Goal: Information Seeking & Learning: Learn about a topic

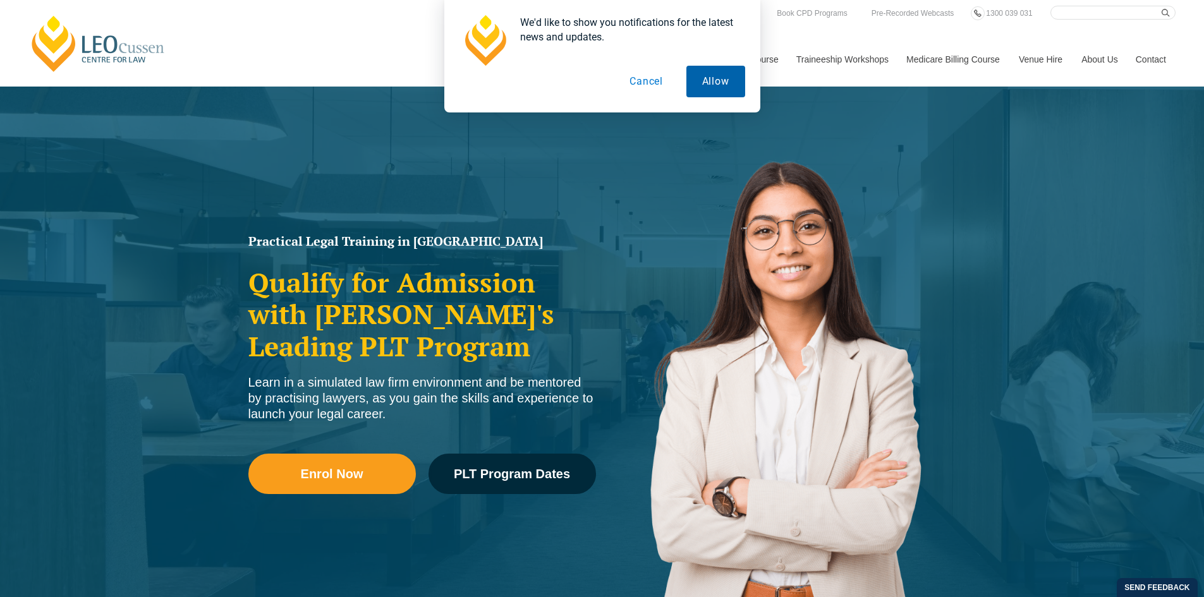
click at [710, 84] on button "Allow" at bounding box center [715, 82] width 59 height 32
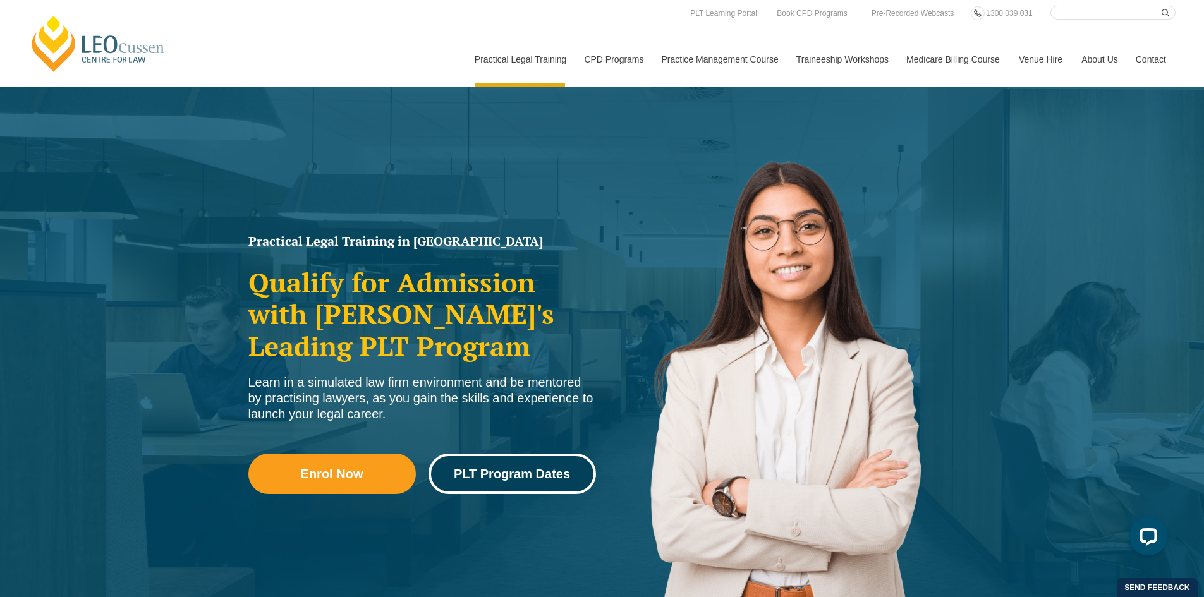
click at [478, 470] on span "PLT Program Dates" at bounding box center [512, 474] width 116 height 13
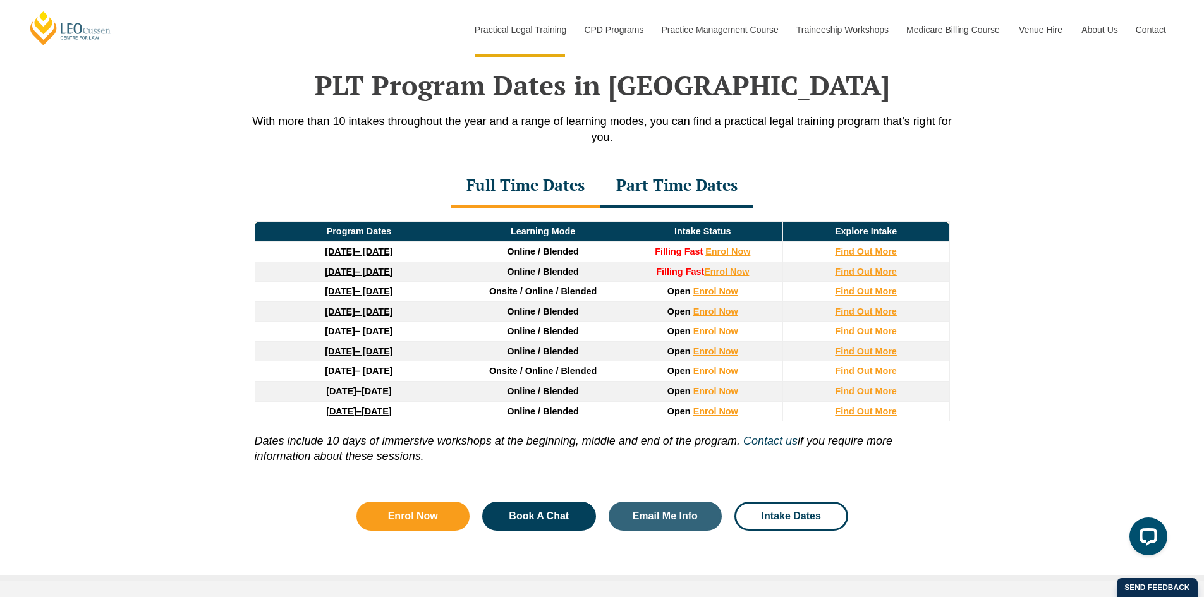
scroll to position [1649, 0]
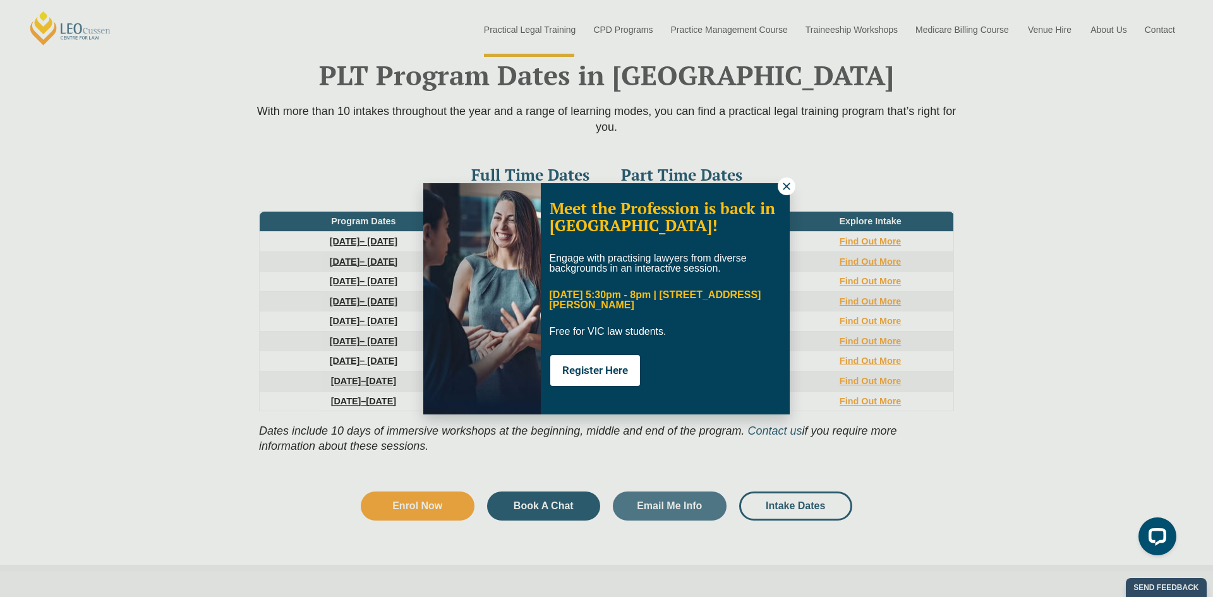
click at [779, 190] on button at bounding box center [787, 187] width 18 height 18
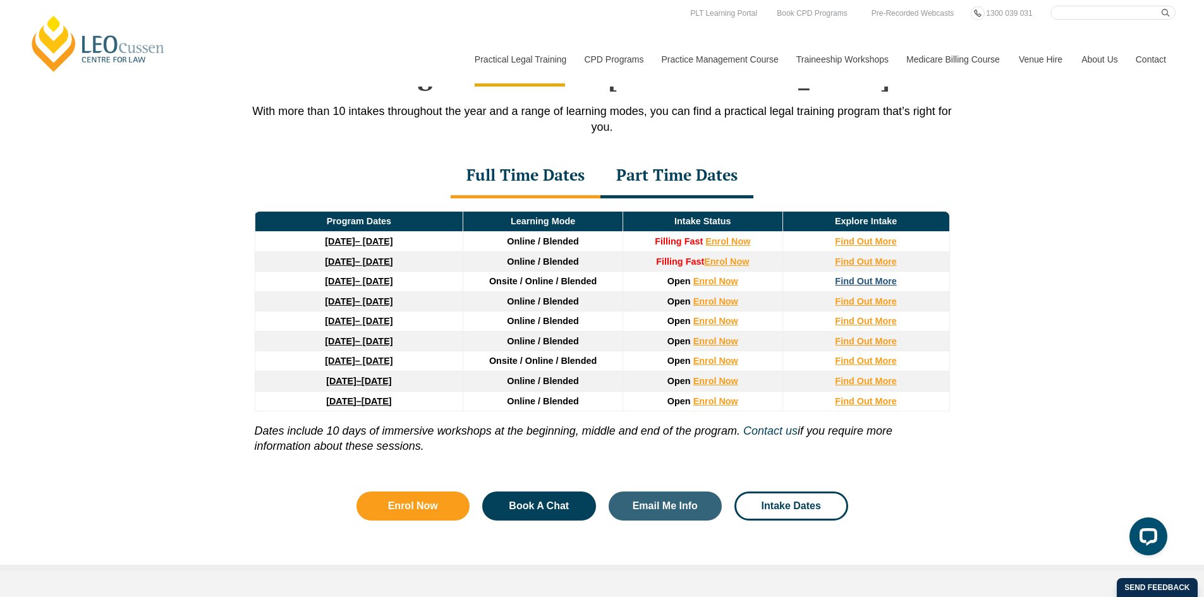
click at [868, 286] on strong "Find Out More" at bounding box center [866, 281] width 62 height 10
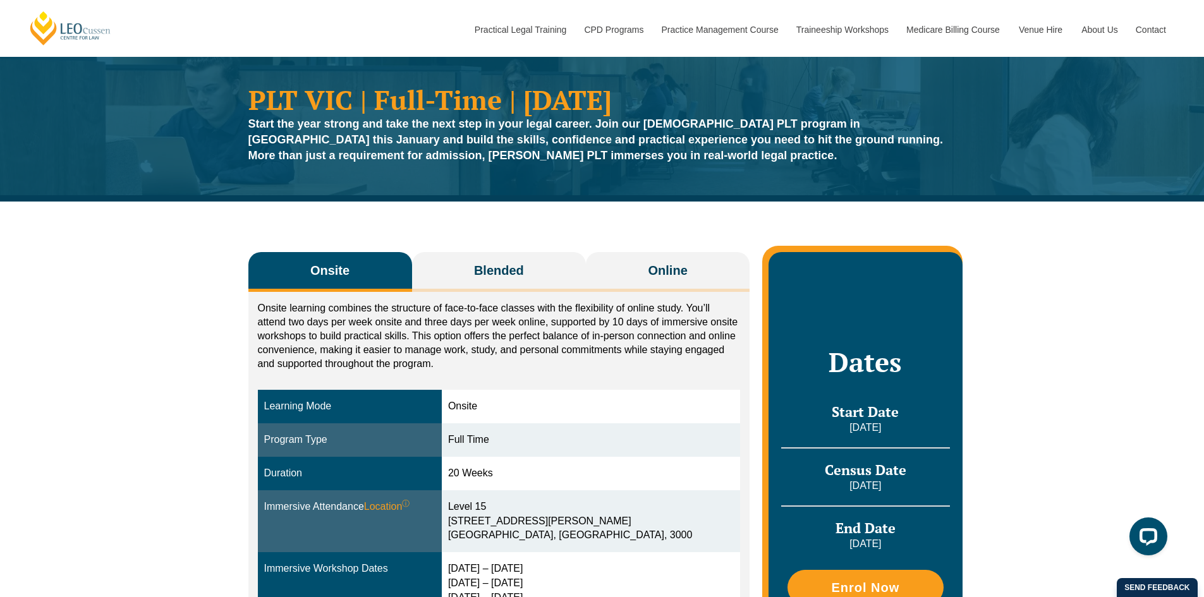
scroll to position [63, 0]
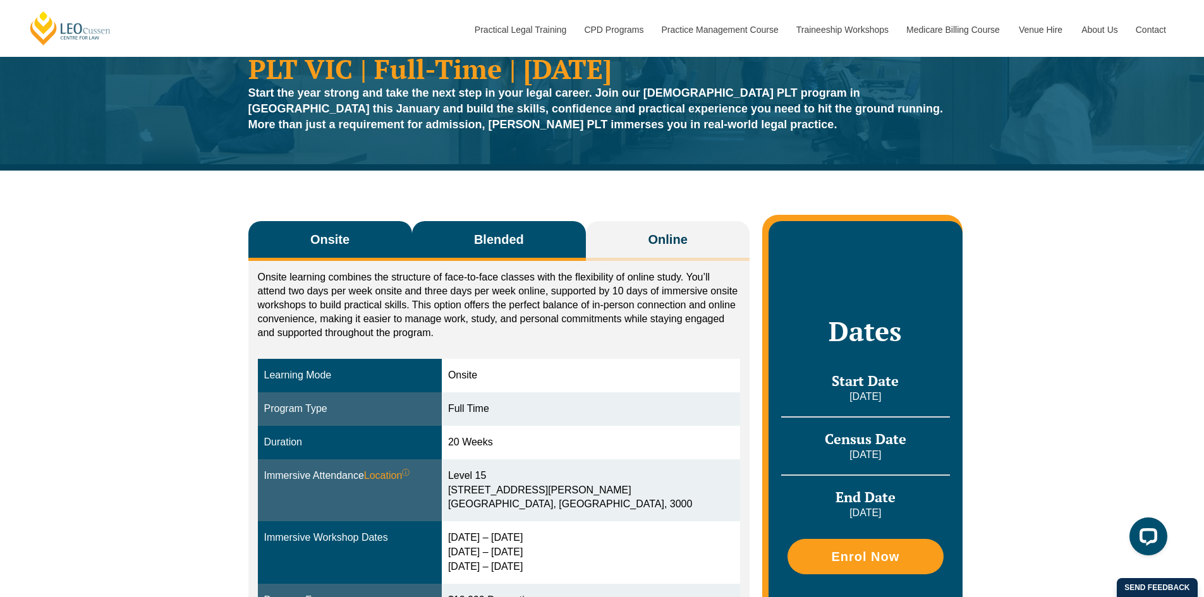
click at [528, 230] on button "Blended" at bounding box center [499, 241] width 174 height 40
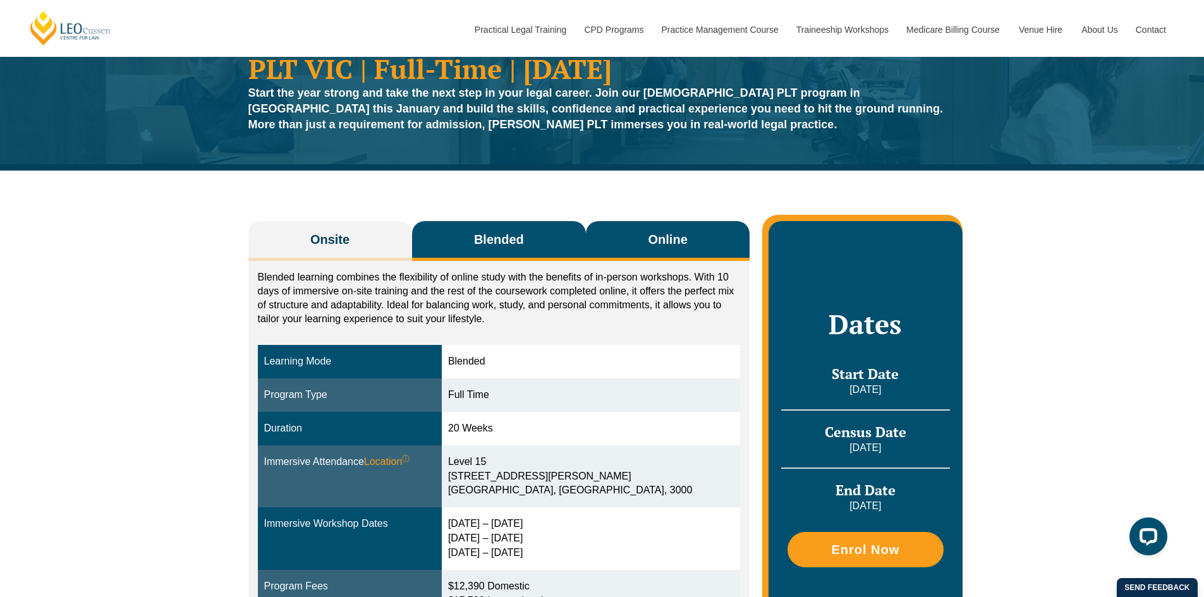
click at [639, 243] on button "Online" at bounding box center [668, 241] width 164 height 40
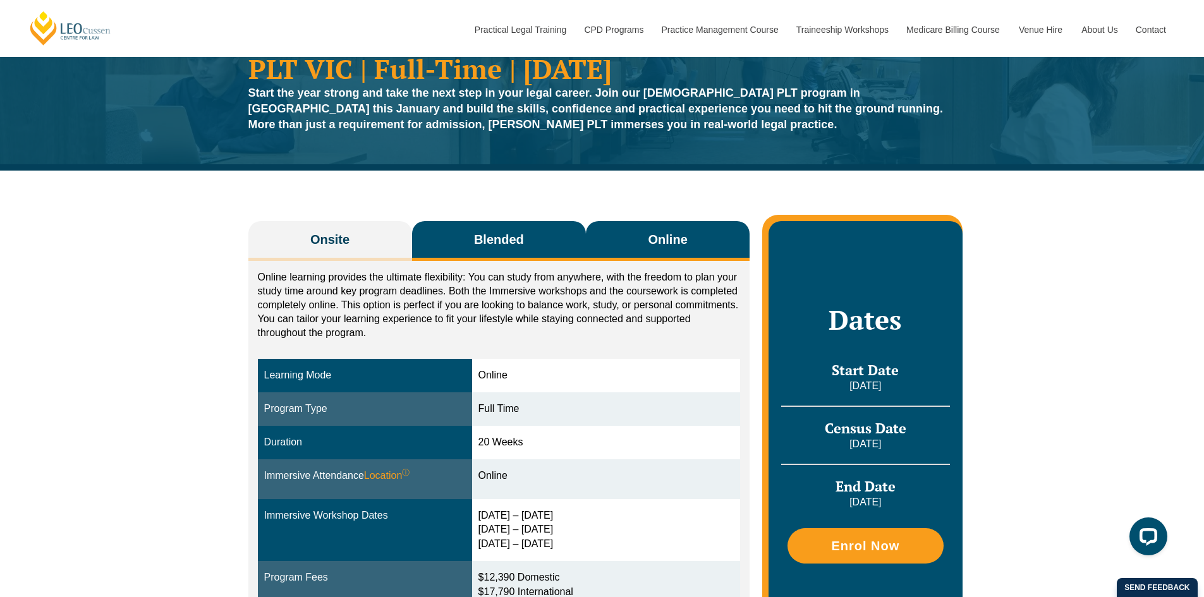
click at [495, 252] on button "Blended" at bounding box center [499, 241] width 174 height 40
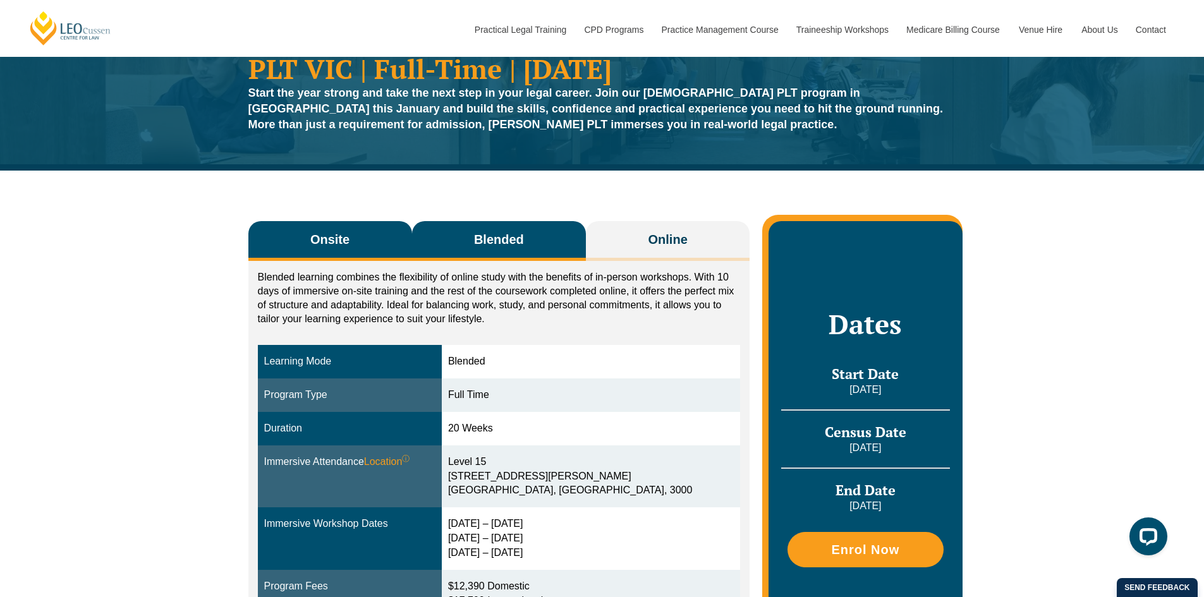
click at [313, 236] on span "Onsite" at bounding box center [329, 240] width 39 height 18
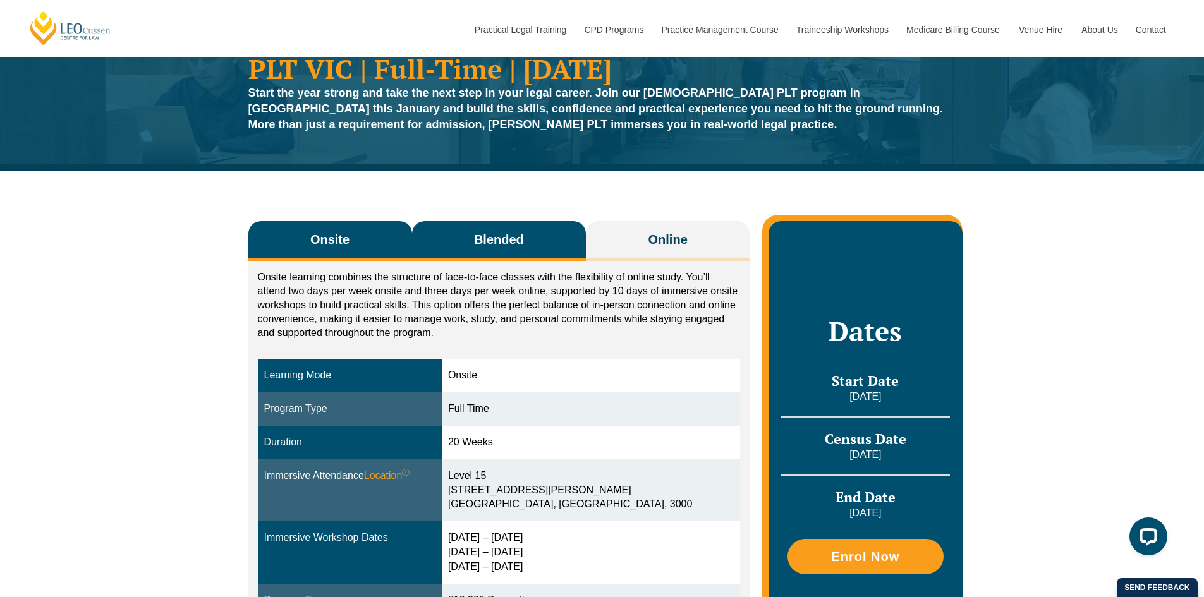
click at [424, 232] on button "Blended" at bounding box center [499, 241] width 174 height 40
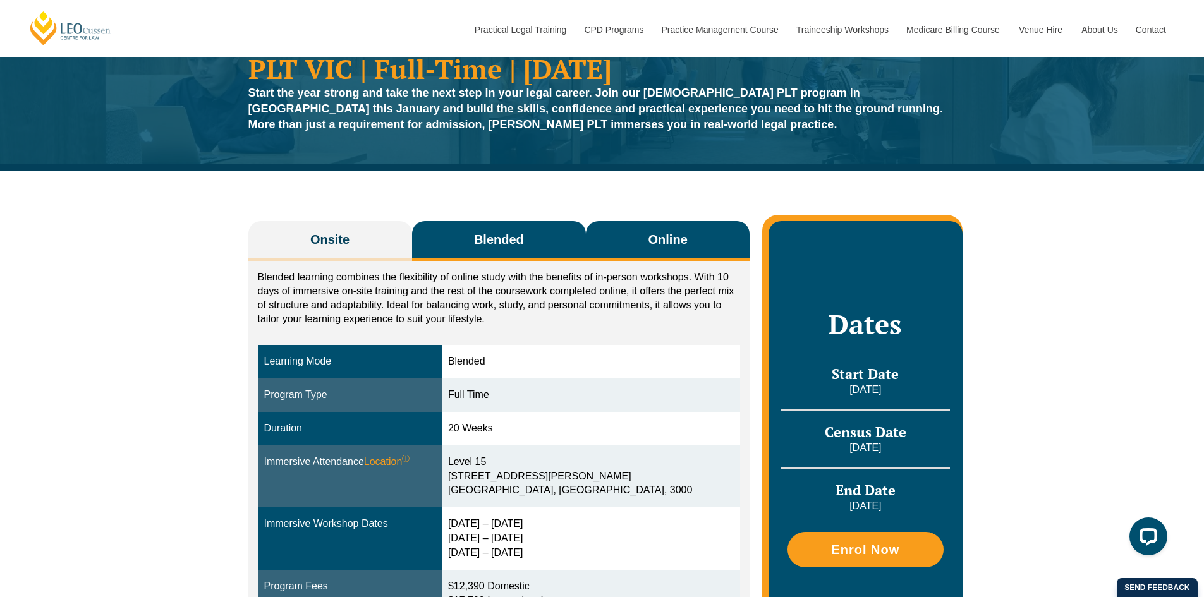
click at [645, 252] on button "Online" at bounding box center [668, 241] width 164 height 40
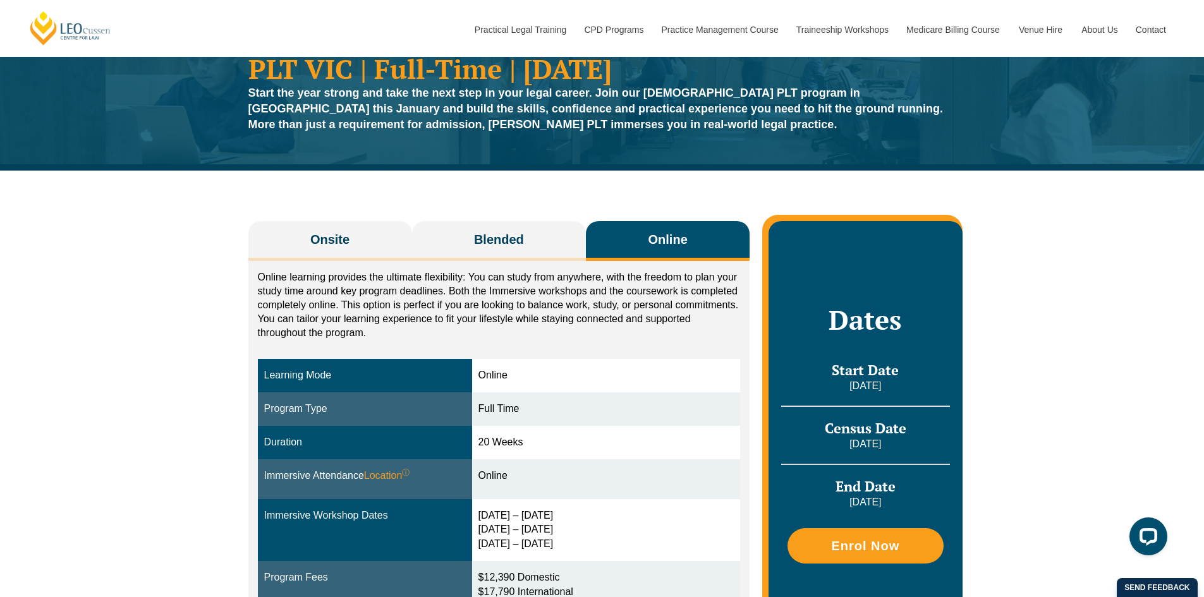
click at [645, 246] on button "Online" at bounding box center [668, 241] width 164 height 40
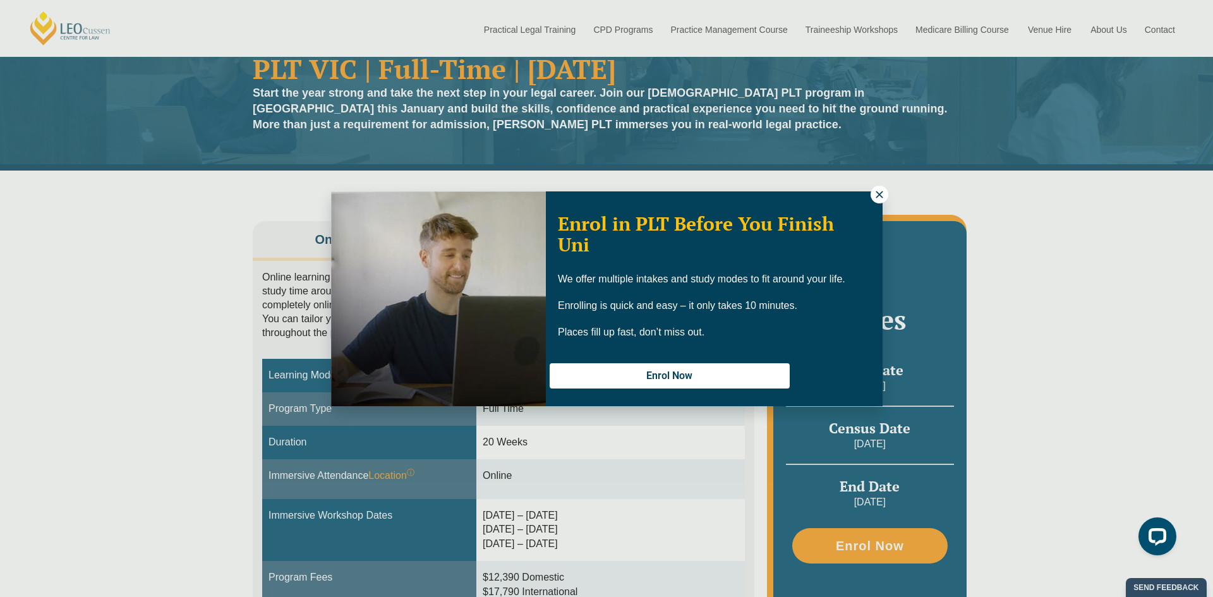
click at [881, 198] on icon at bounding box center [879, 194] width 11 height 11
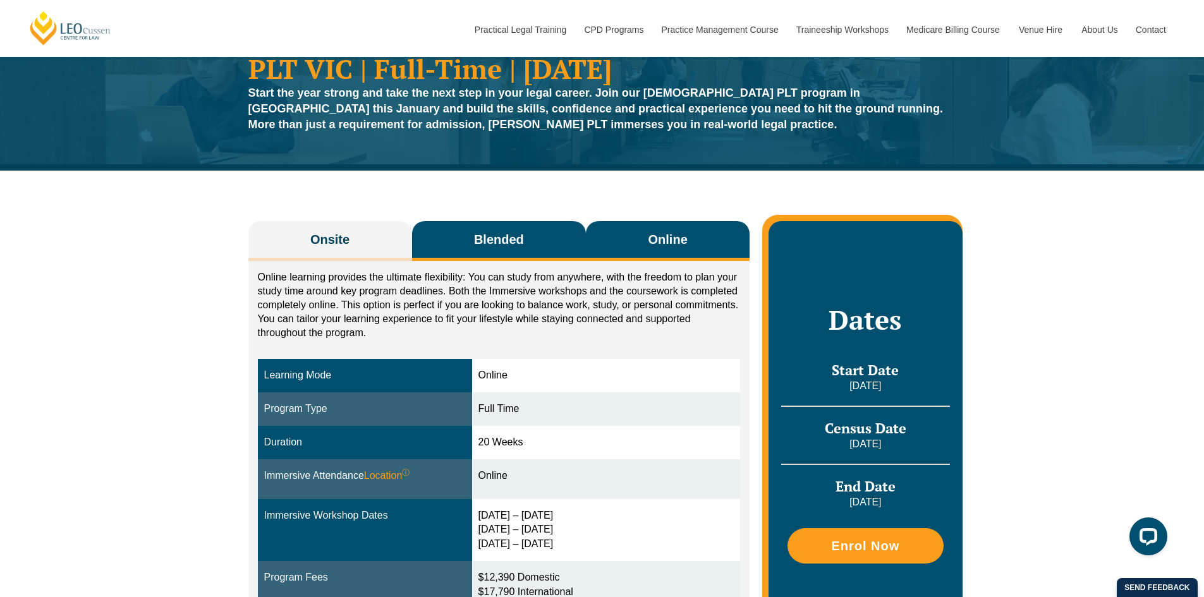
click at [485, 227] on button "Blended" at bounding box center [499, 241] width 174 height 40
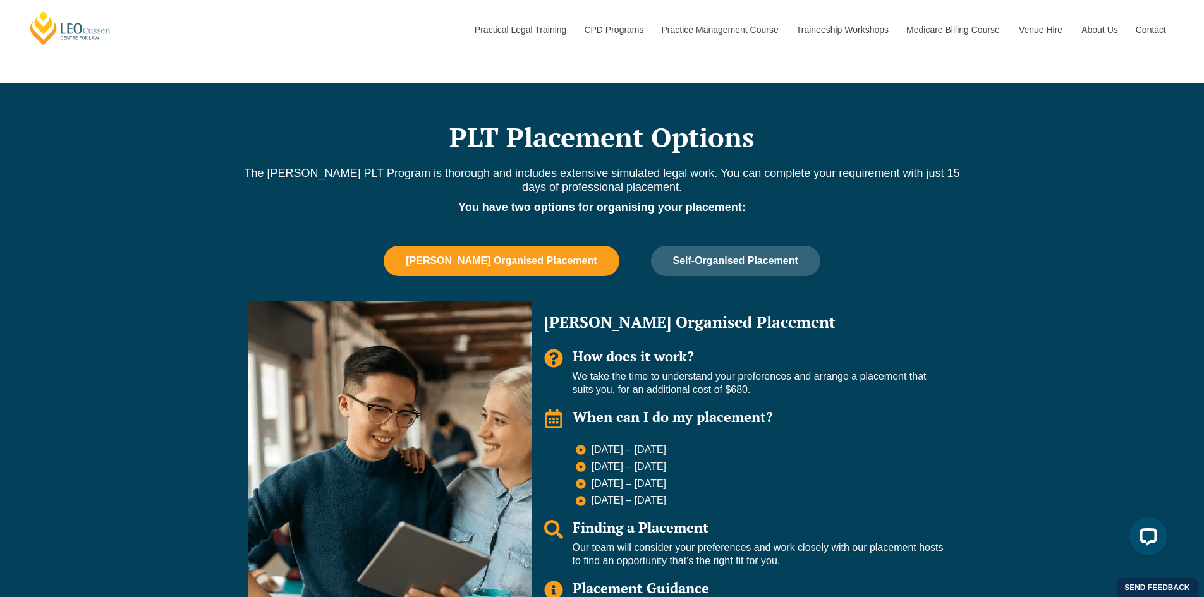
scroll to position [695, 0]
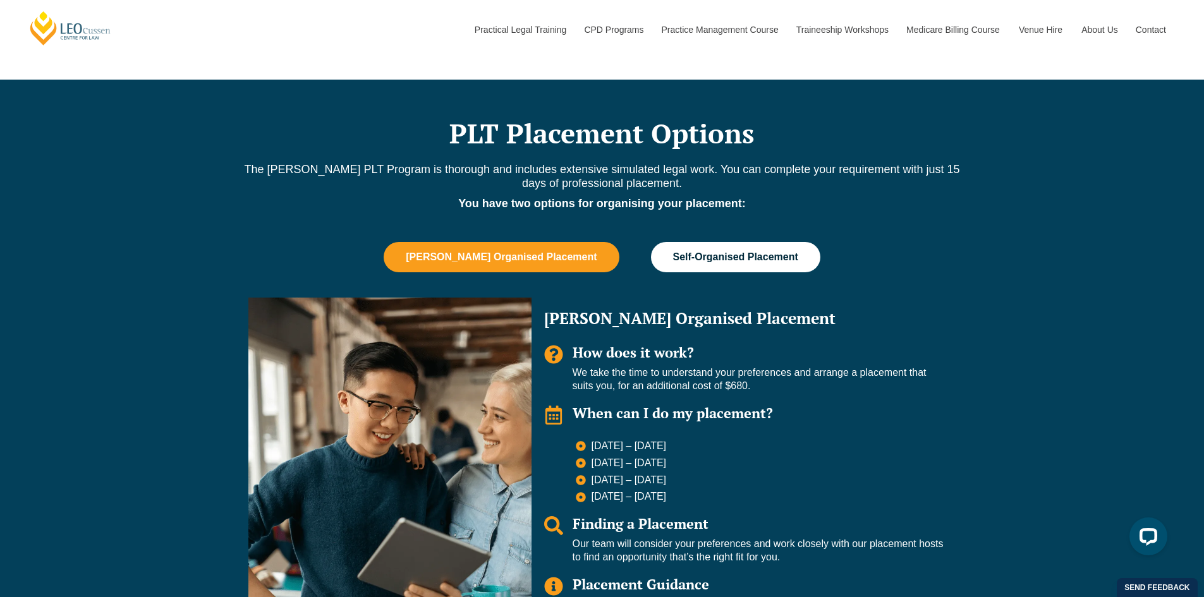
click at [731, 259] on span "Self-Organised Placement" at bounding box center [735, 257] width 125 height 11
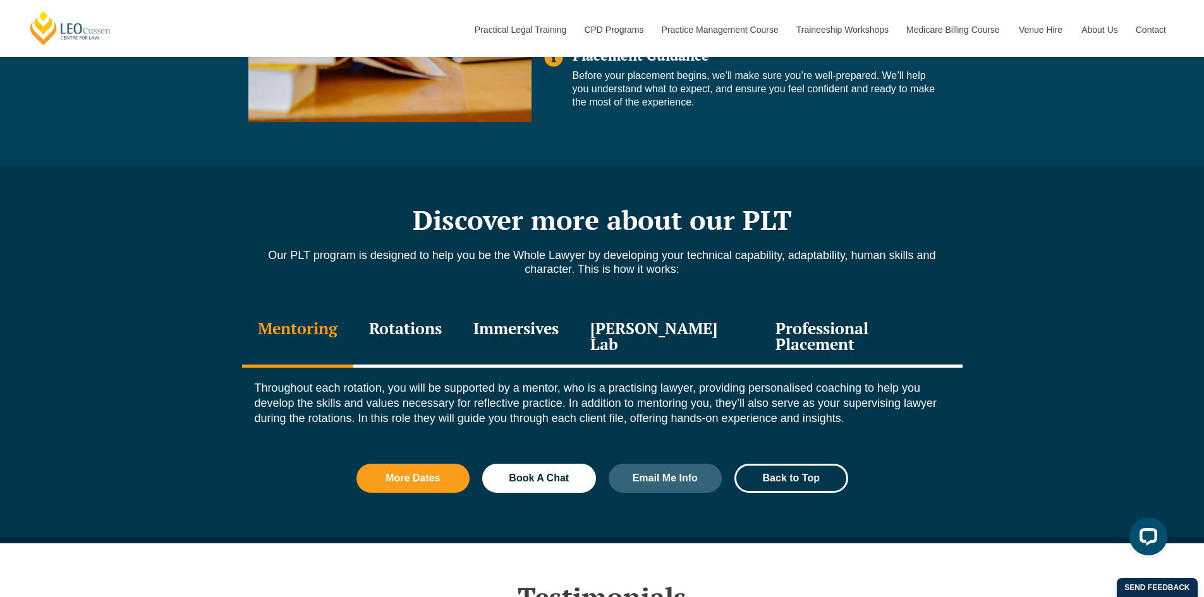
scroll to position [1201, 0]
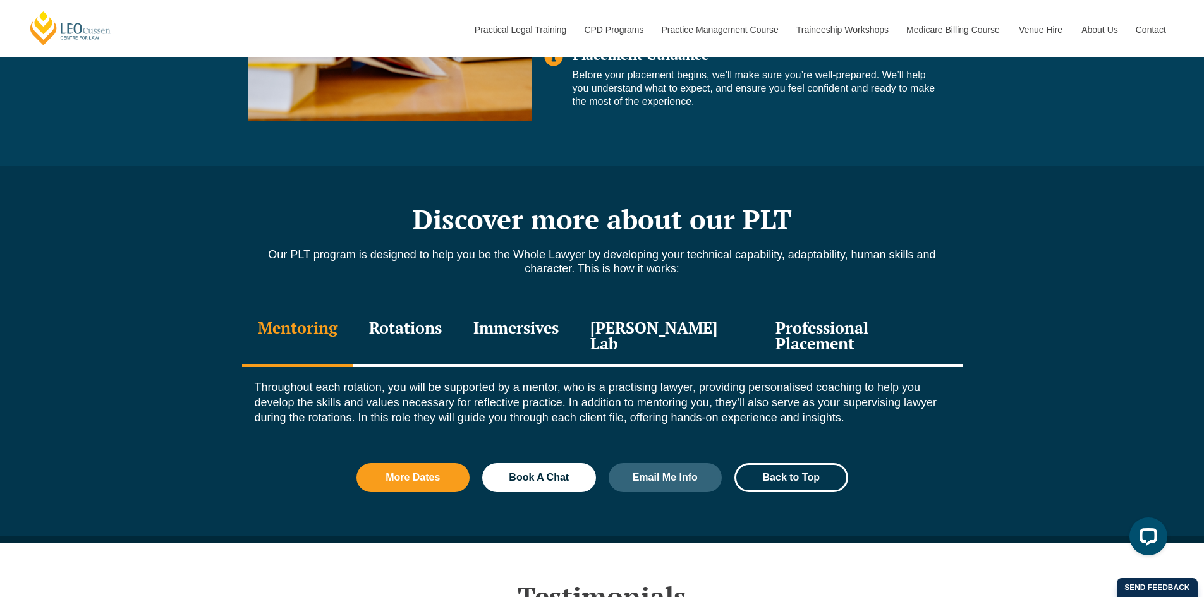
click at [390, 327] on div "Rotations" at bounding box center [405, 337] width 104 height 60
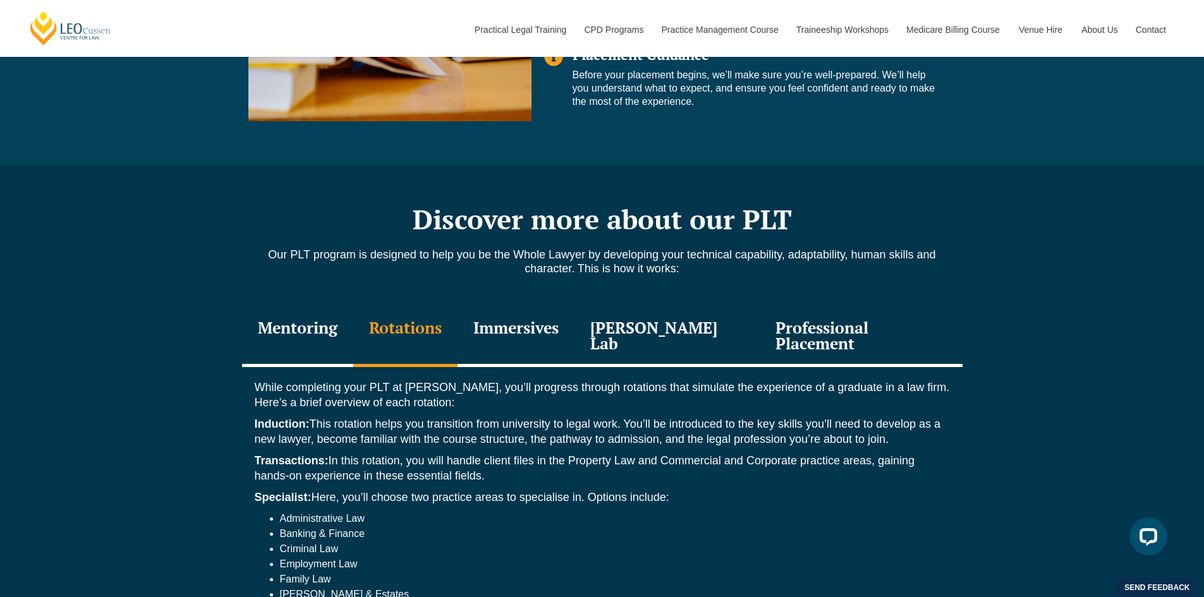
click at [516, 331] on div "Immersives" at bounding box center [516, 337] width 117 height 60
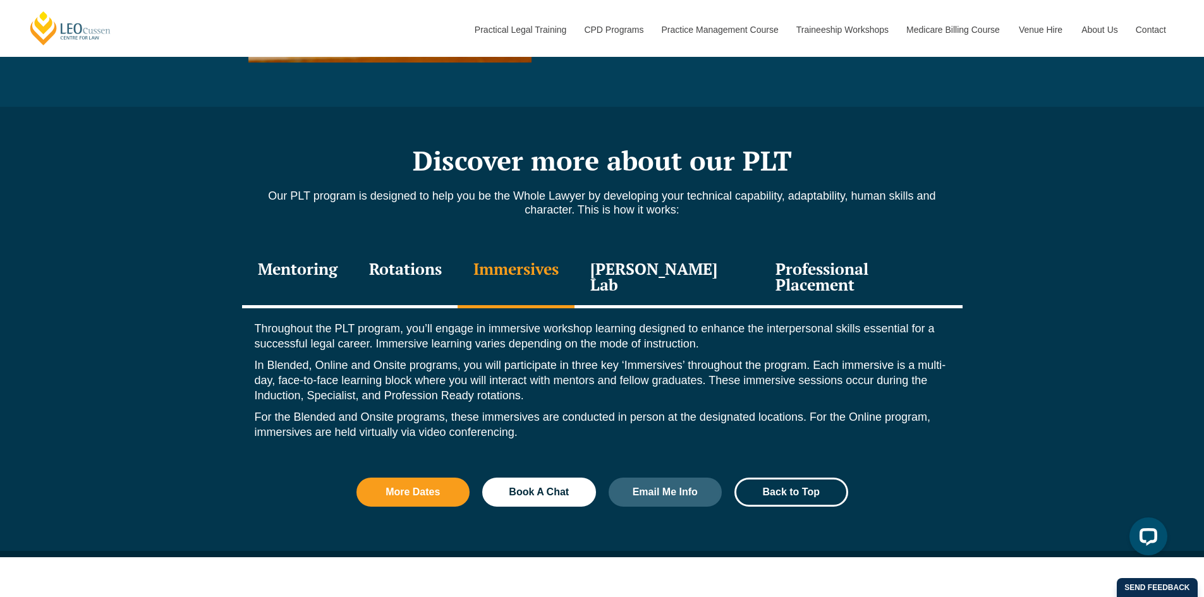
scroll to position [1264, 0]
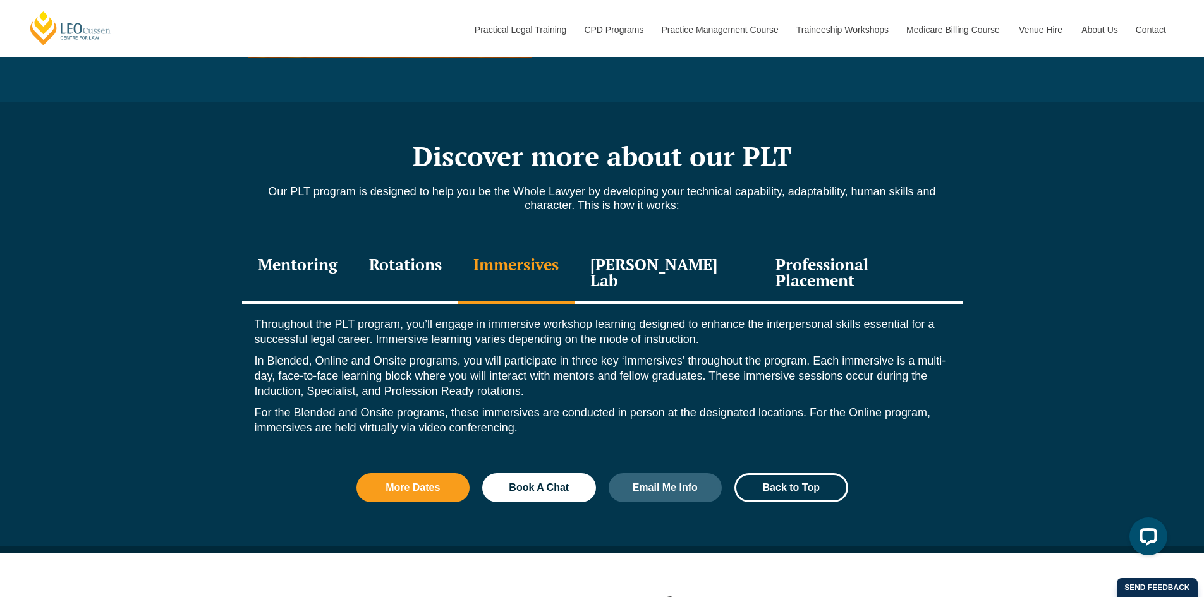
click at [476, 317] on p "Throughout the PLT program, you’ll engage in immersive workshop learning design…" at bounding box center [602, 332] width 695 height 30
click at [427, 281] on div "Rotations" at bounding box center [405, 274] width 104 height 60
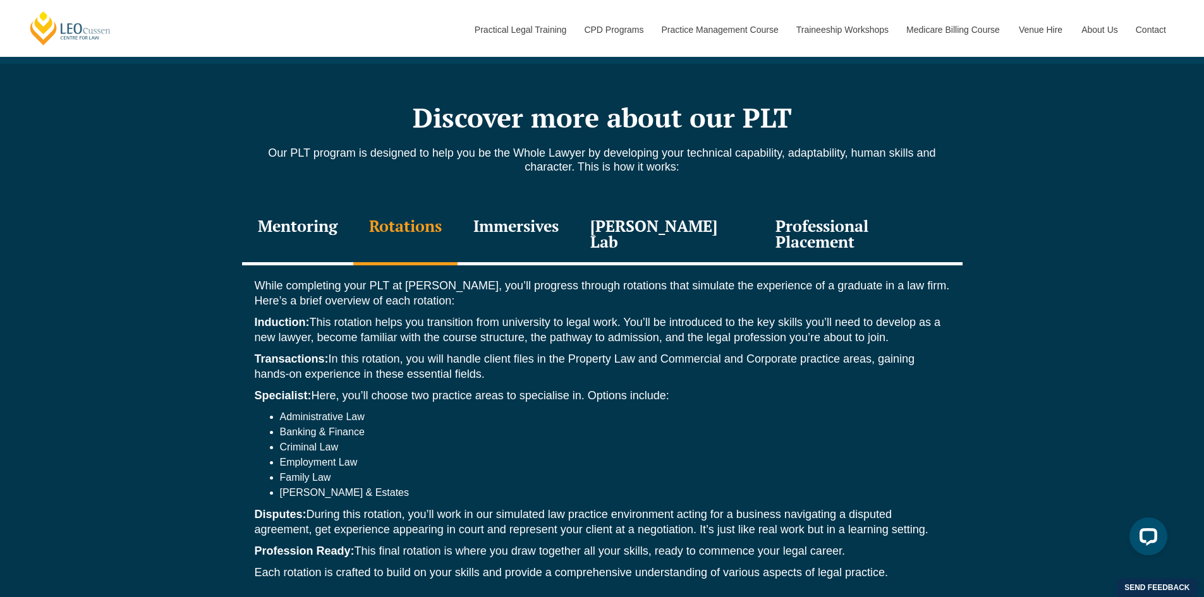
scroll to position [1327, 0]
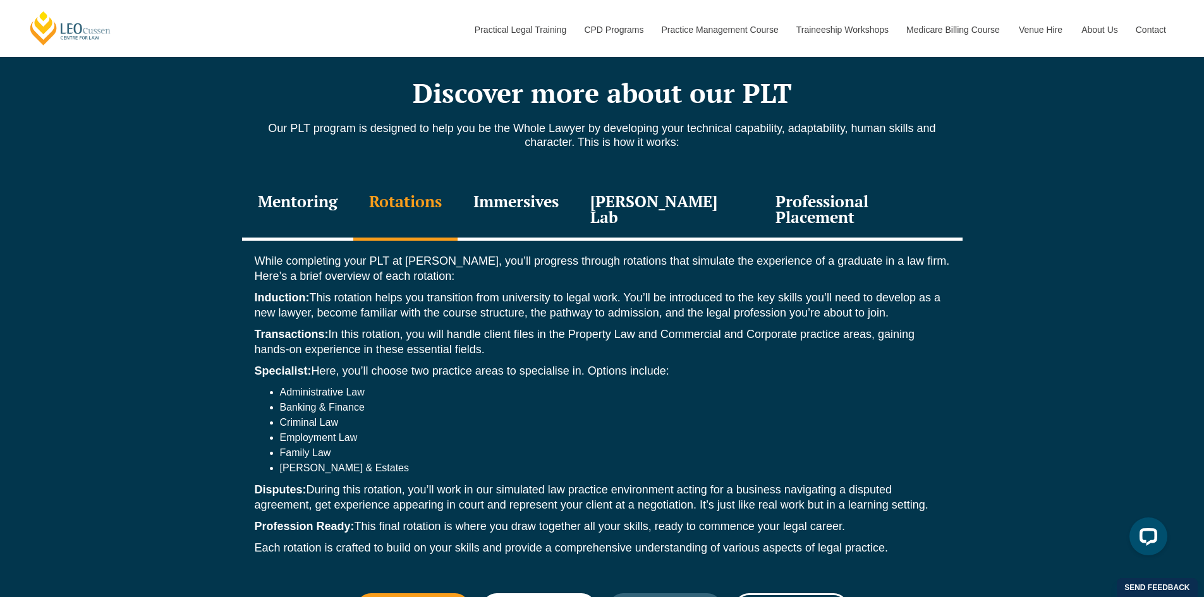
click at [285, 205] on div "Mentoring" at bounding box center [297, 211] width 111 height 60
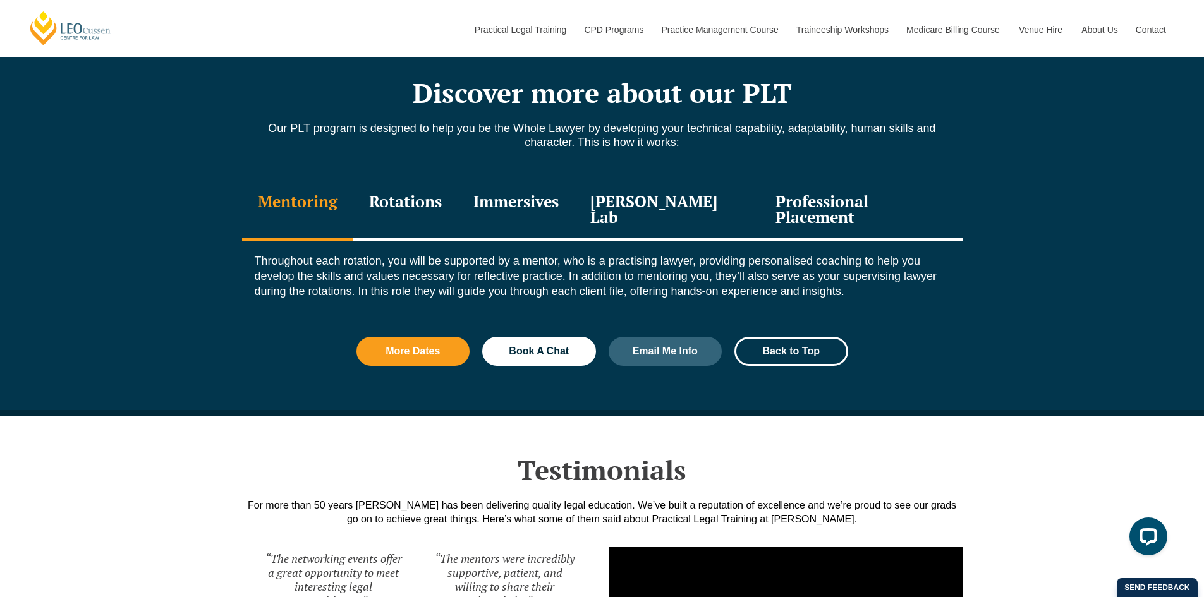
click at [569, 181] on div "Immersives" at bounding box center [516, 211] width 117 height 60
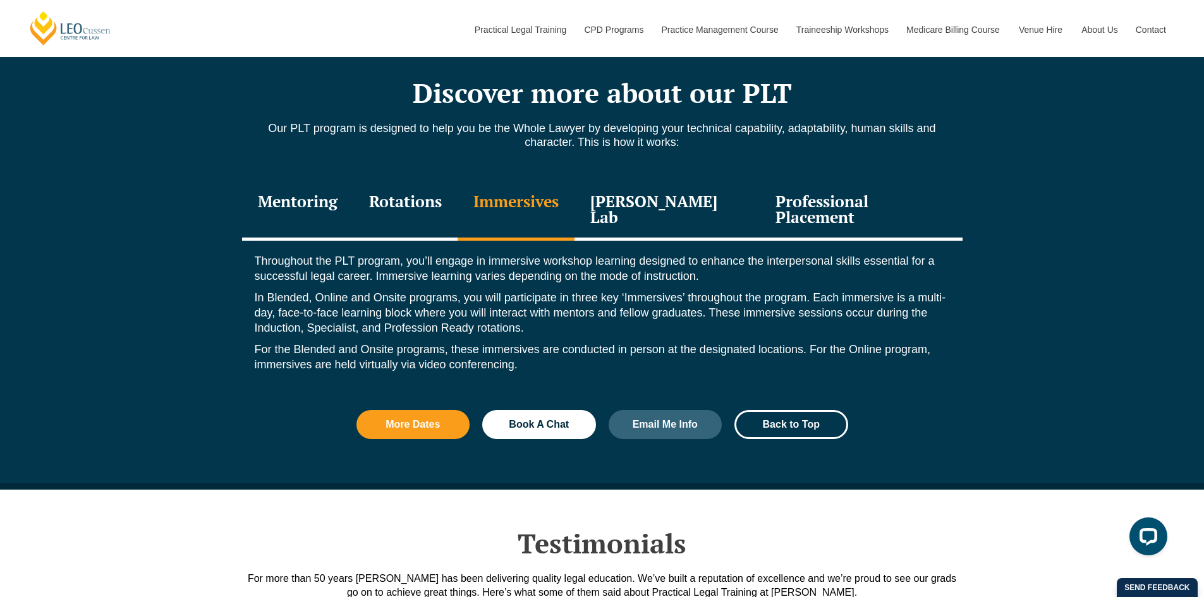
click at [634, 197] on div "Leo Justice Lab" at bounding box center [667, 211] width 186 height 60
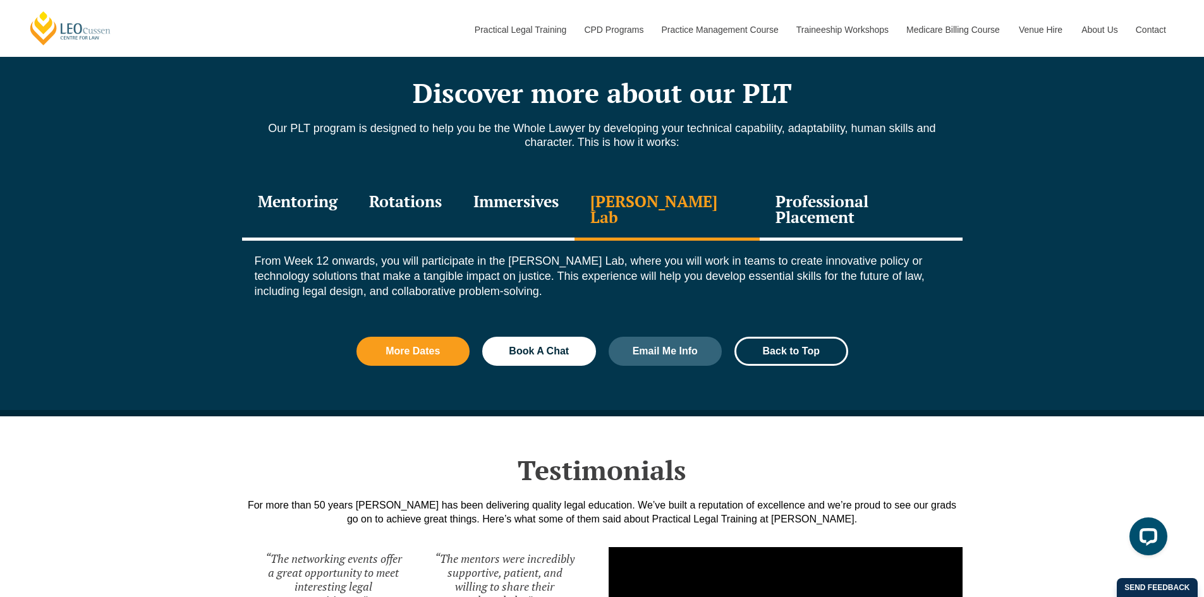
click at [777, 183] on div "Professional Placement" at bounding box center [861, 211] width 202 height 60
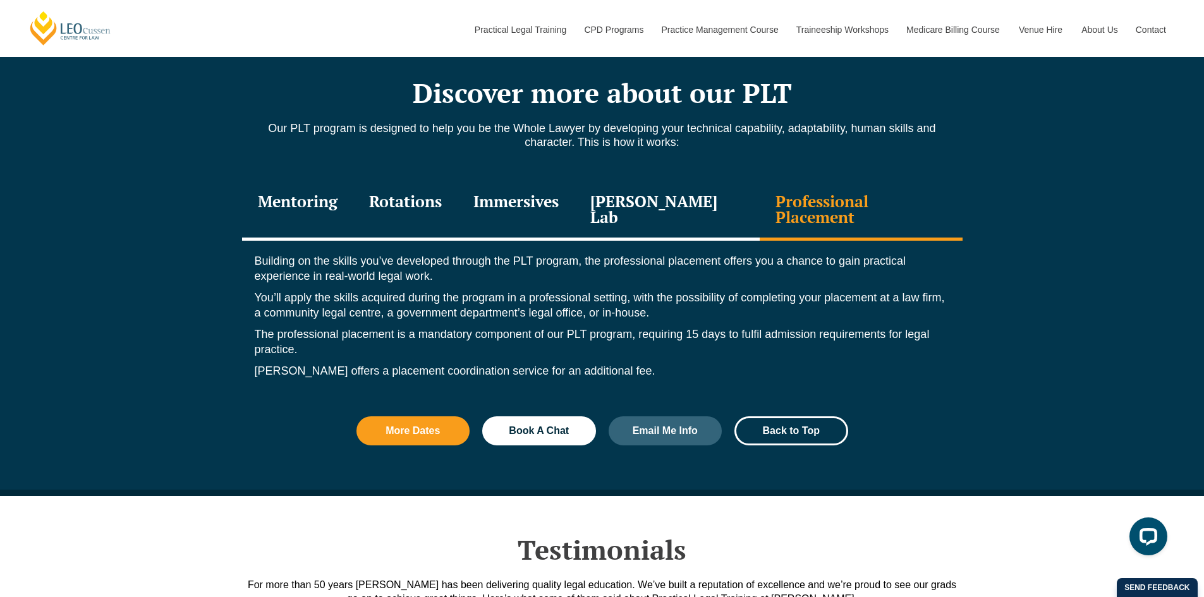
drag, startPoint x: 709, startPoint y: 387, endPoint x: 696, endPoint y: 387, distance: 12.7
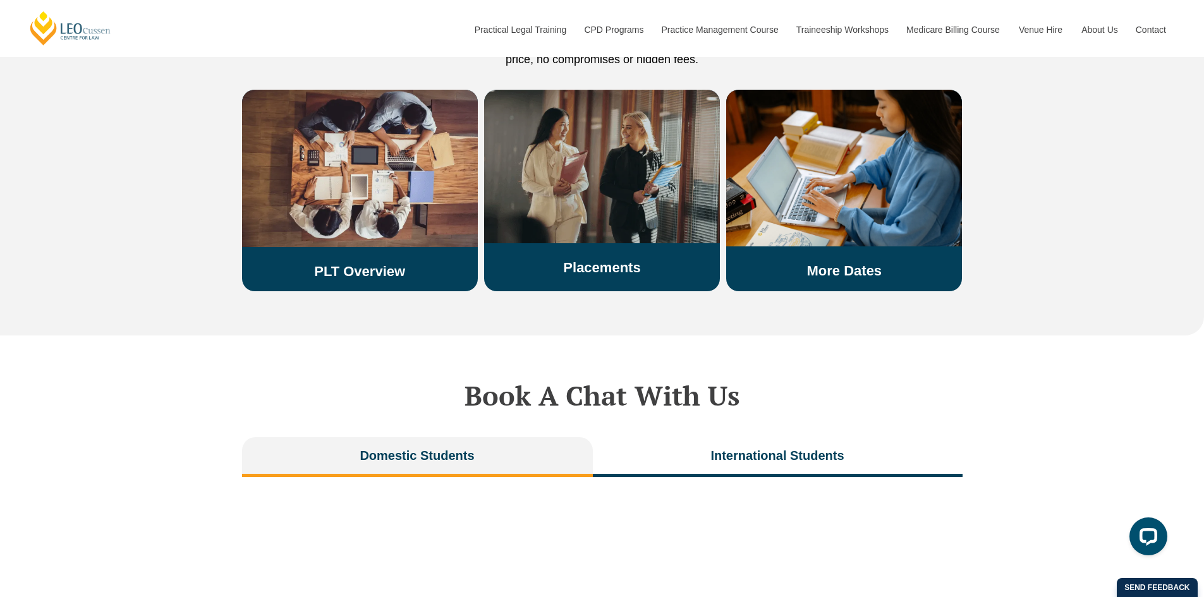
scroll to position [2275, 0]
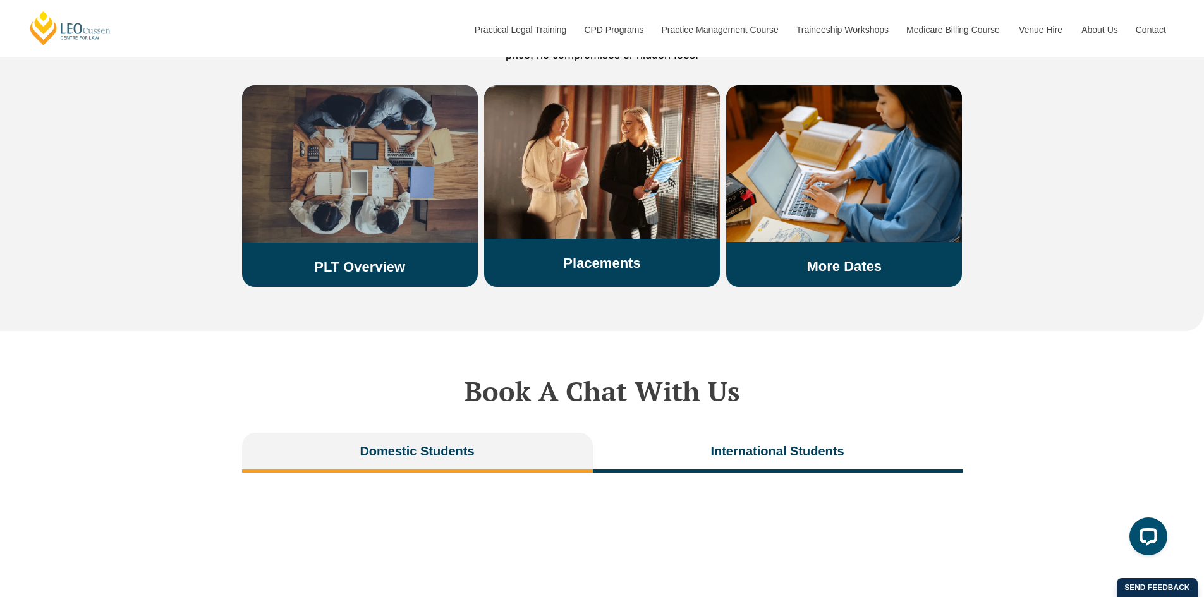
click at [334, 161] on img at bounding box center [360, 163] width 236 height 157
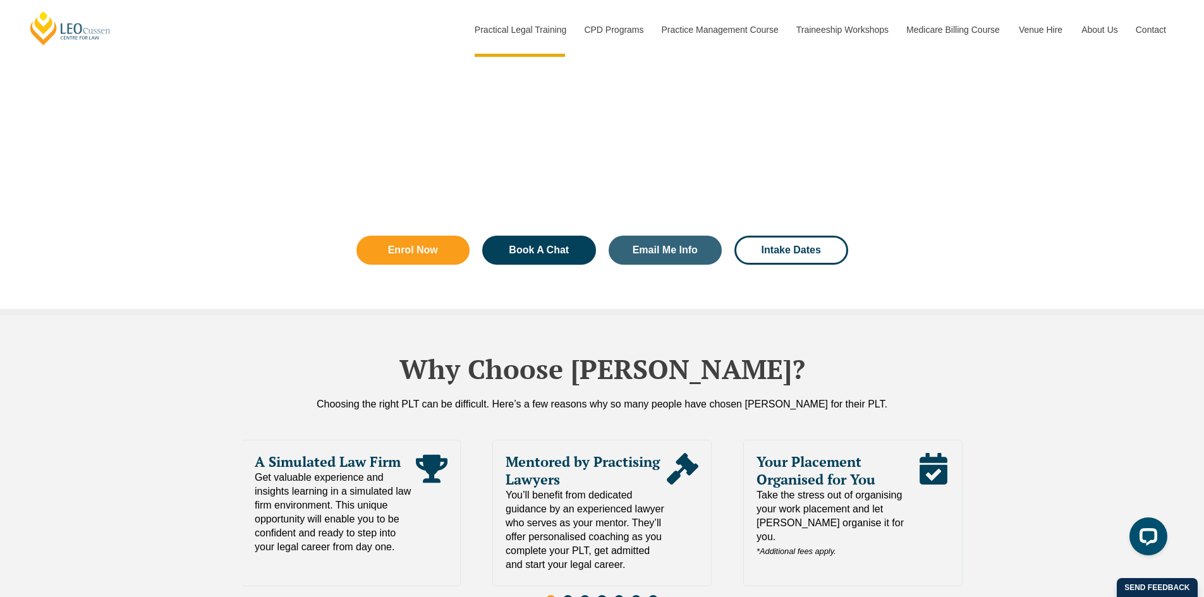
scroll to position [2464, 0]
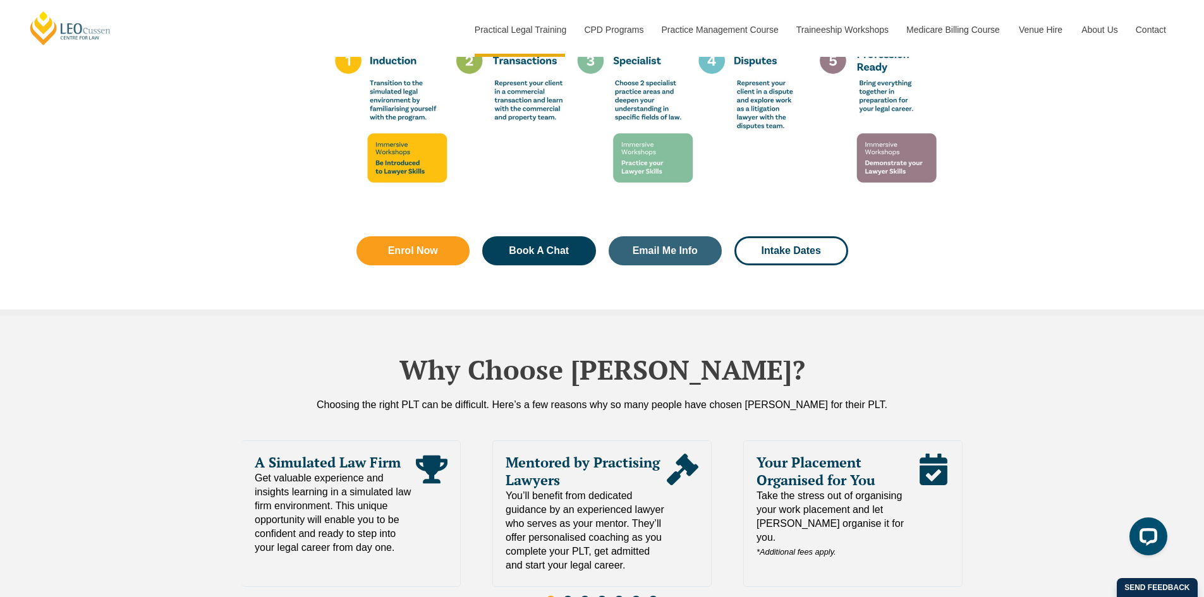
click at [862, 489] on span "Take the stress out of organising your work placement and let Leo Cussen organi…" at bounding box center [836, 524] width 161 height 70
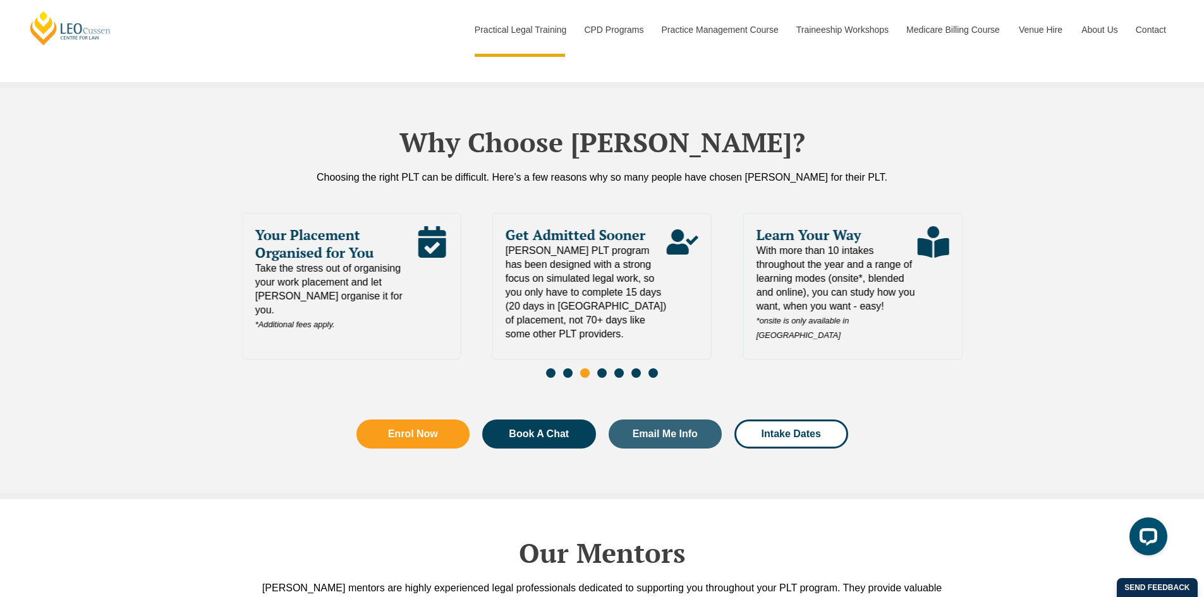
scroll to position [2717, 0]
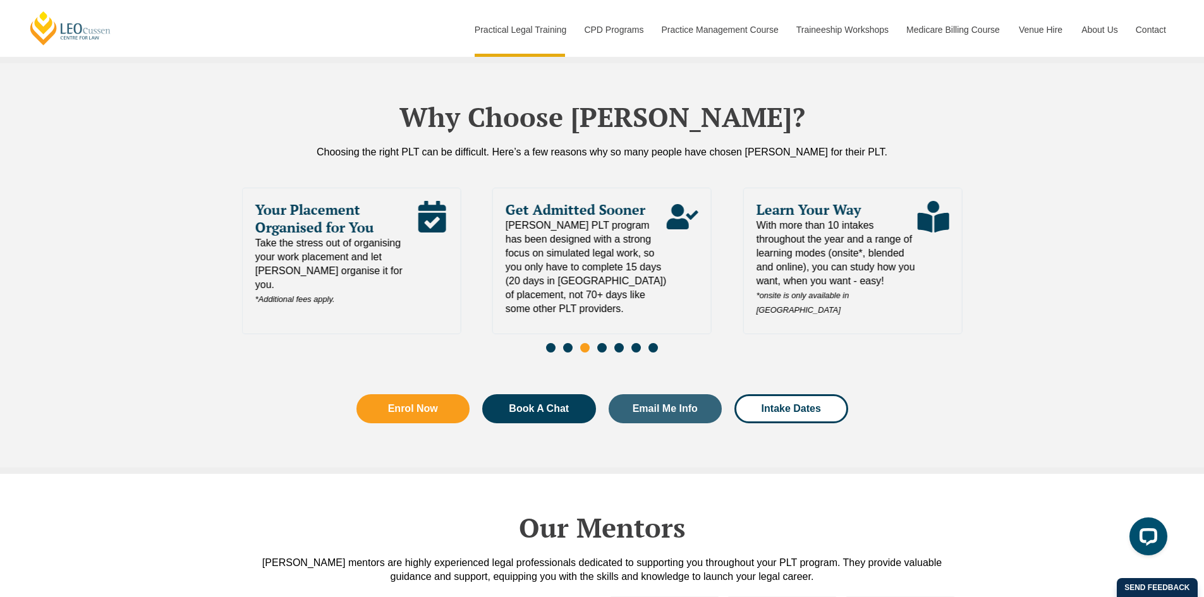
click at [881, 248] on span "With more than 10 intakes throughout the year and a range of learning modes (on…" at bounding box center [836, 268] width 161 height 99
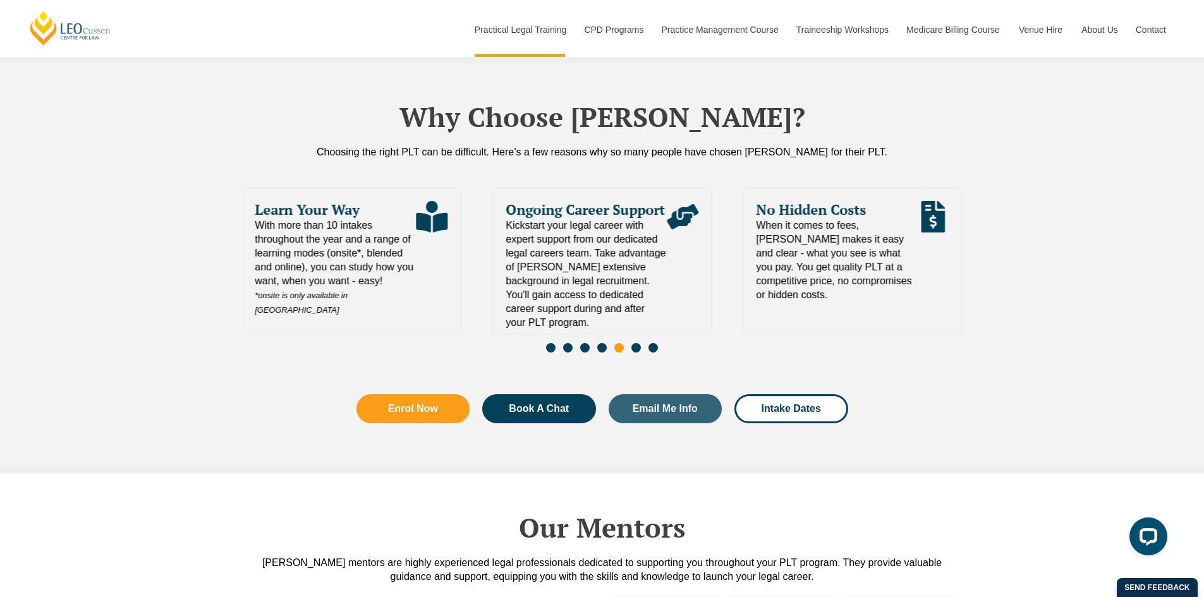
click at [881, 248] on div "No Hidden Costs When it comes to fees, Leo Cussen makes it easy and clear - wha…" at bounding box center [853, 247] width 218 height 118
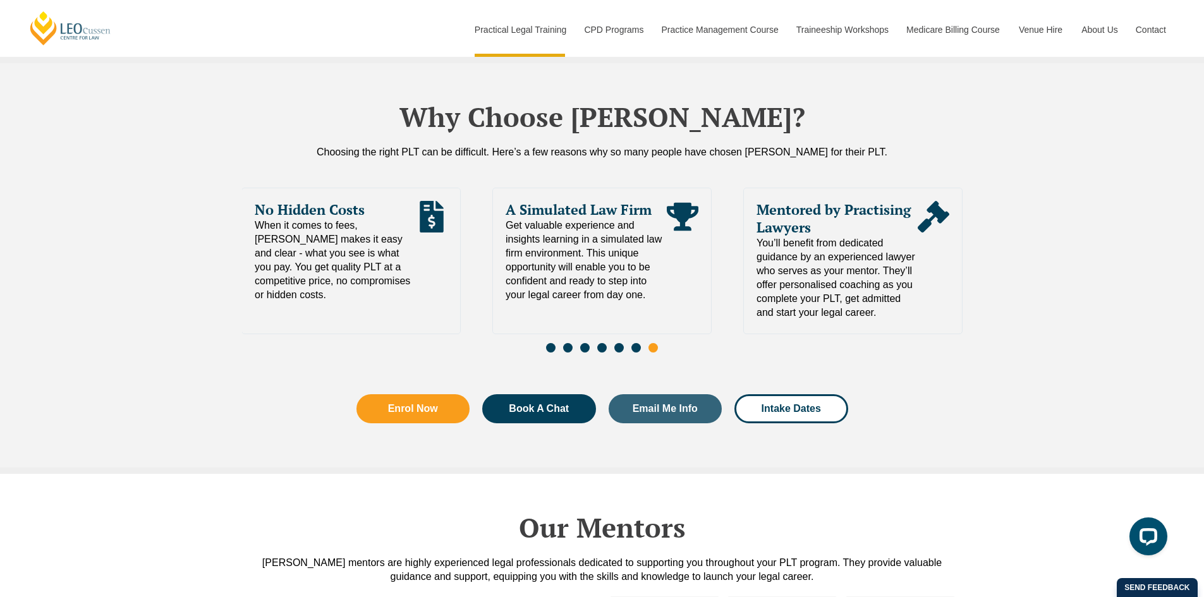
click at [881, 255] on span "You’ll benefit from dedicated guidance by an experienced lawyer who serves as y…" at bounding box center [836, 277] width 161 height 83
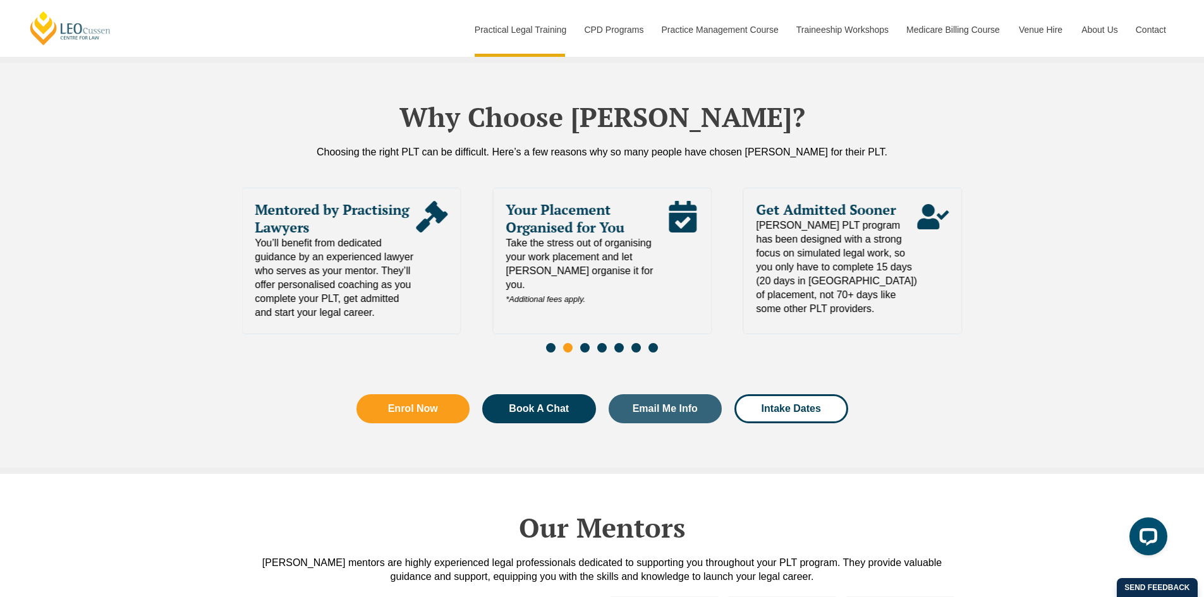
click at [875, 260] on span "Leo Cussen's PLT program has been designed with a strong focus on simulated leg…" at bounding box center [836, 267] width 161 height 97
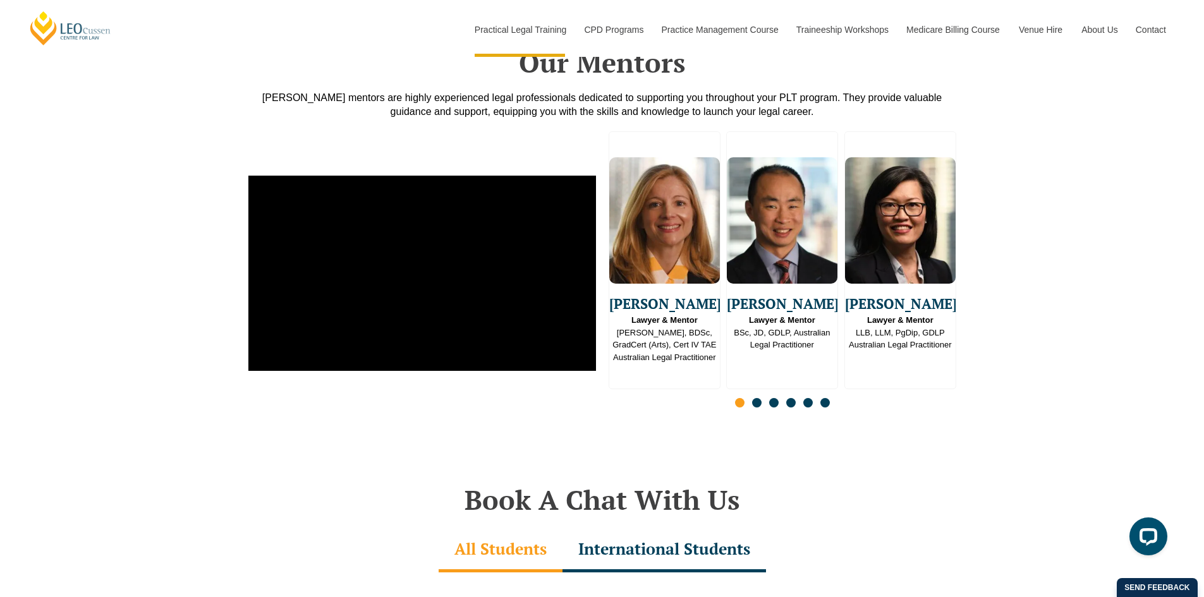
scroll to position [3223, 0]
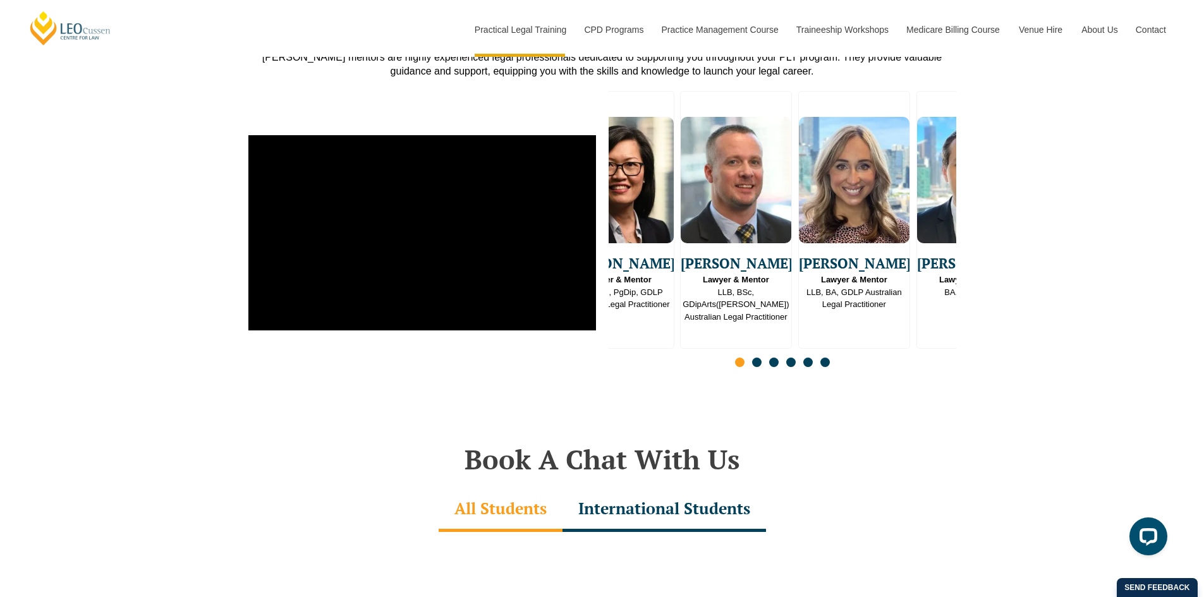
click at [636, 312] on div "Yvonne Lye Lawyer & Mentor LLB, LLM, PgDip, GDLP Australian Legal Practitioner" at bounding box center [618, 220] width 112 height 258
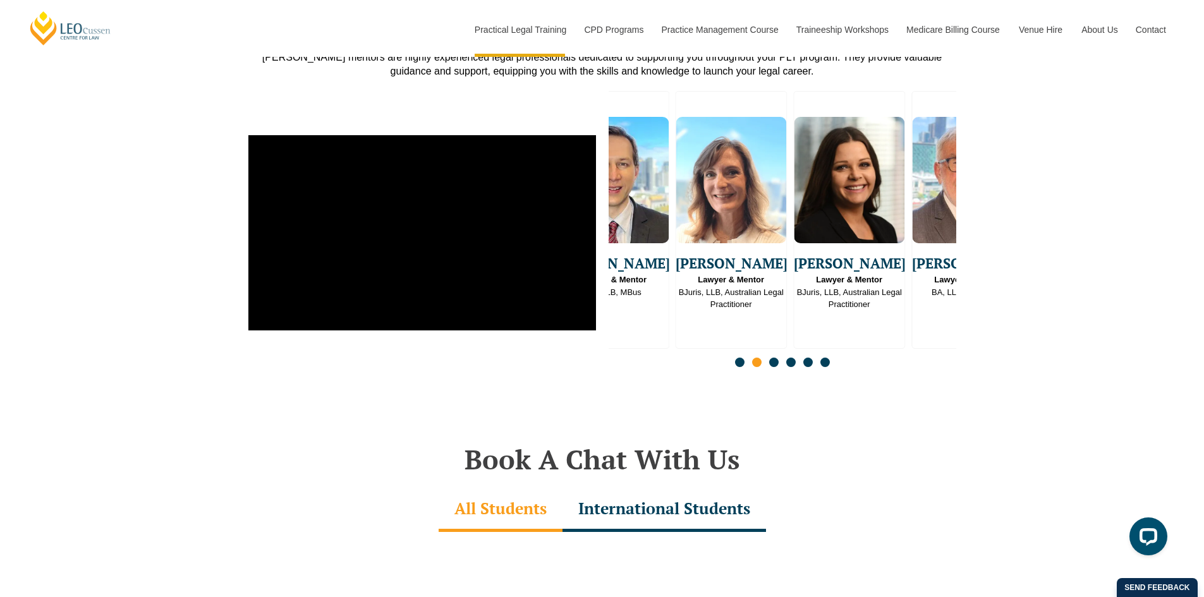
click at [289, 368] on div "Practical Legal Training (PLT) Welcome to Australia’s Leading PLT Program Learn…" at bounding box center [602, 39] width 1204 height 6350
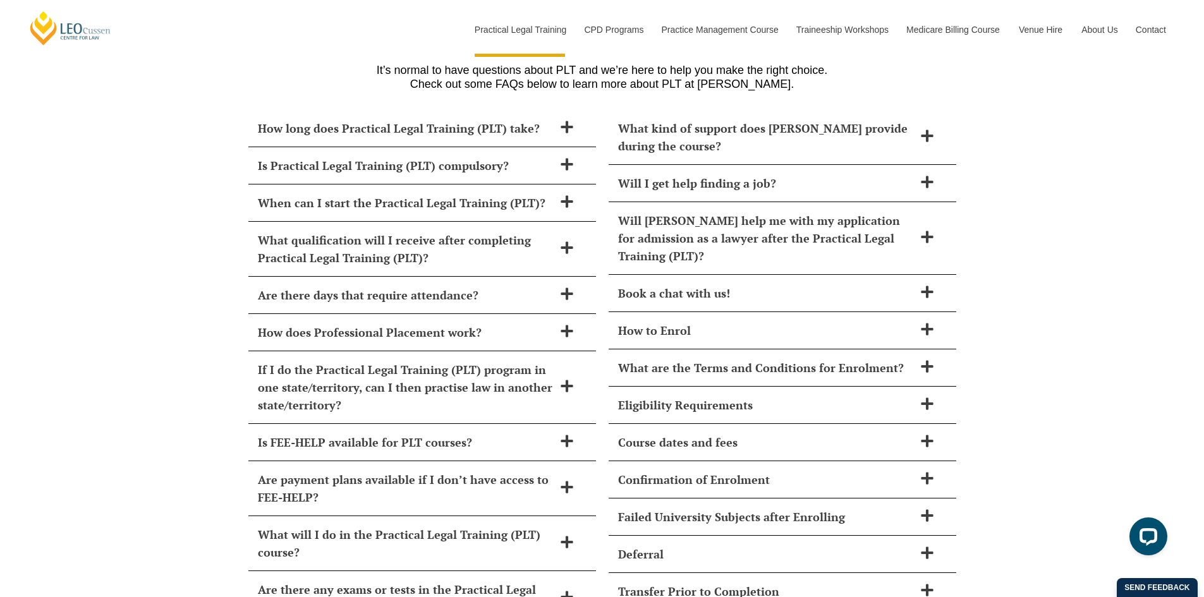
scroll to position [5182, 0]
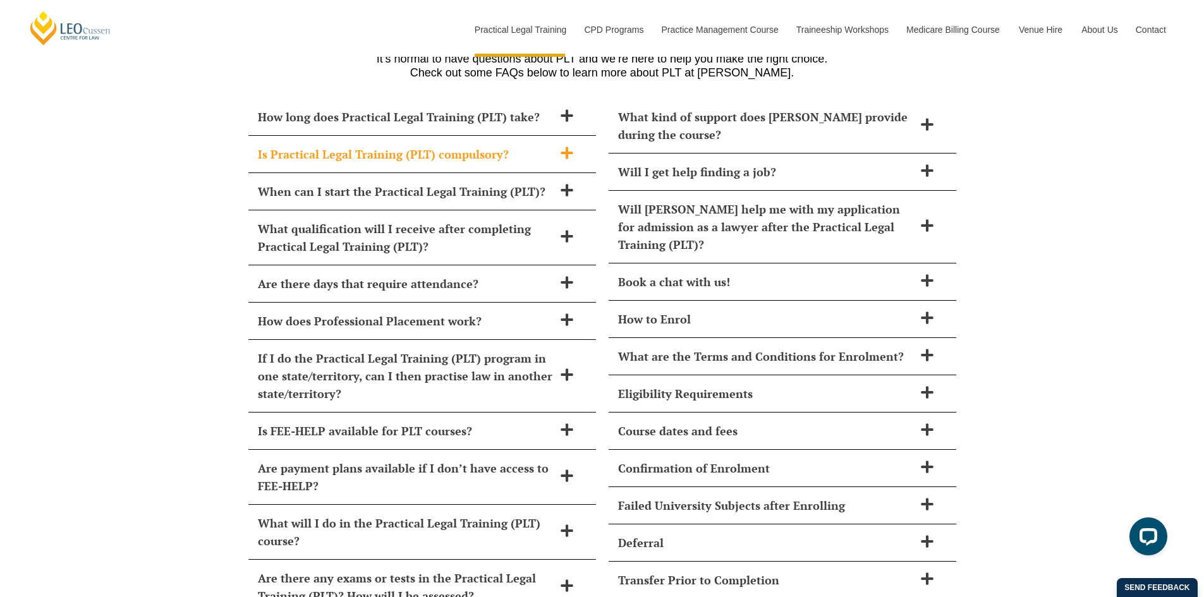
click at [523, 145] on h2 "Is Practical Legal Training (PLT) compulsory?" at bounding box center [406, 154] width 296 height 18
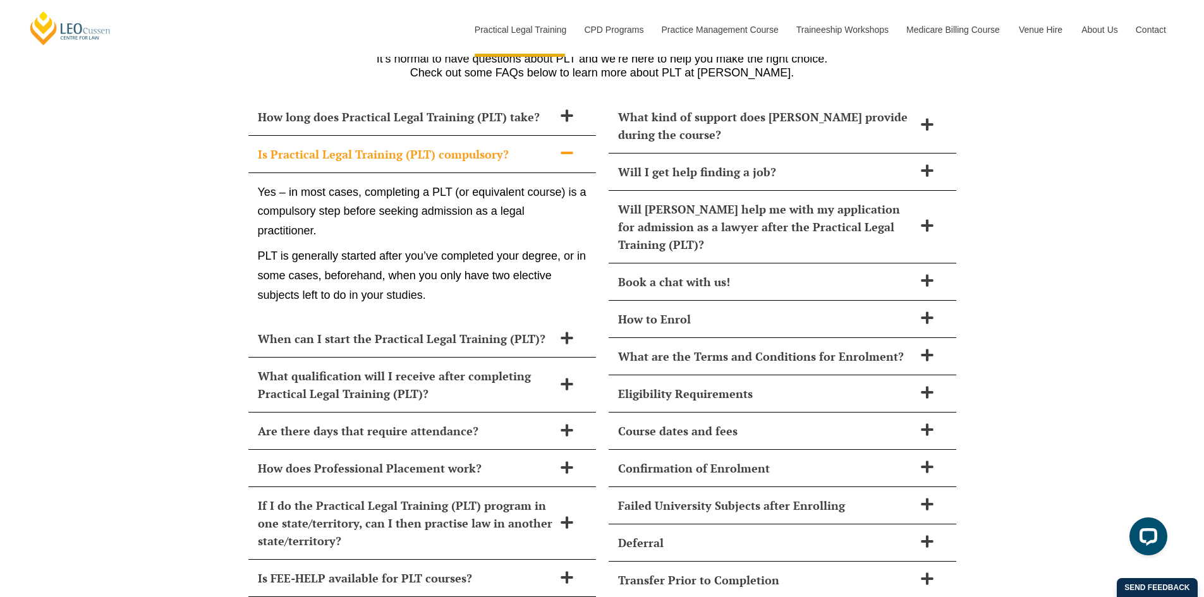
click at [524, 145] on h2 "Is Practical Legal Training (PLT) compulsory?" at bounding box center [406, 154] width 296 height 18
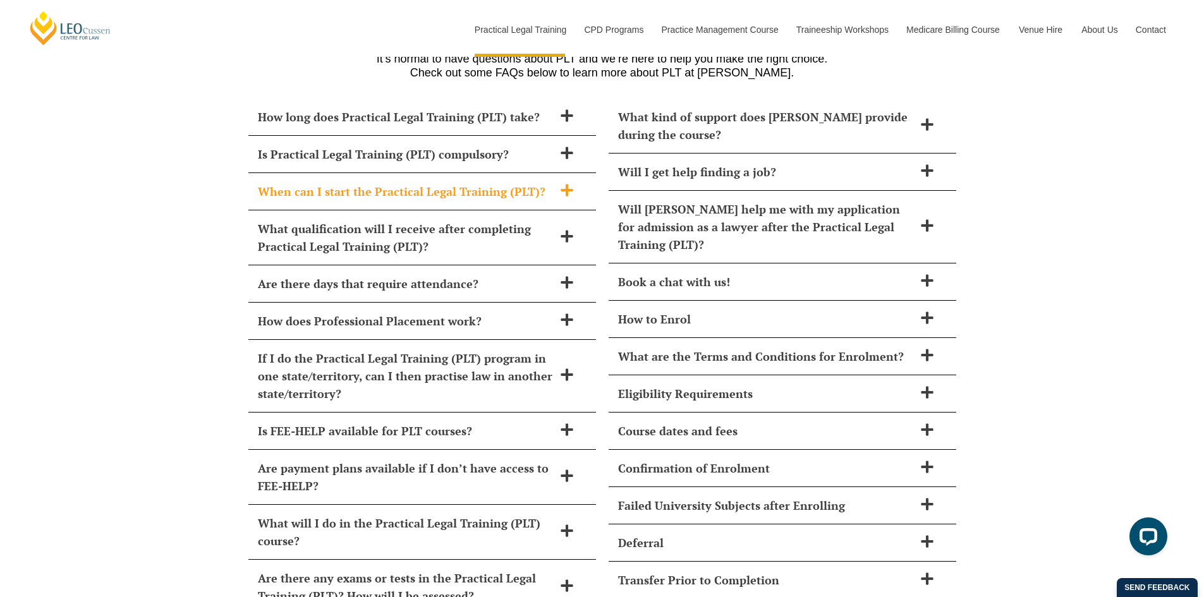
click at [523, 183] on h2 "When can I start the Practical Legal Training (PLT)?" at bounding box center [406, 192] width 296 height 18
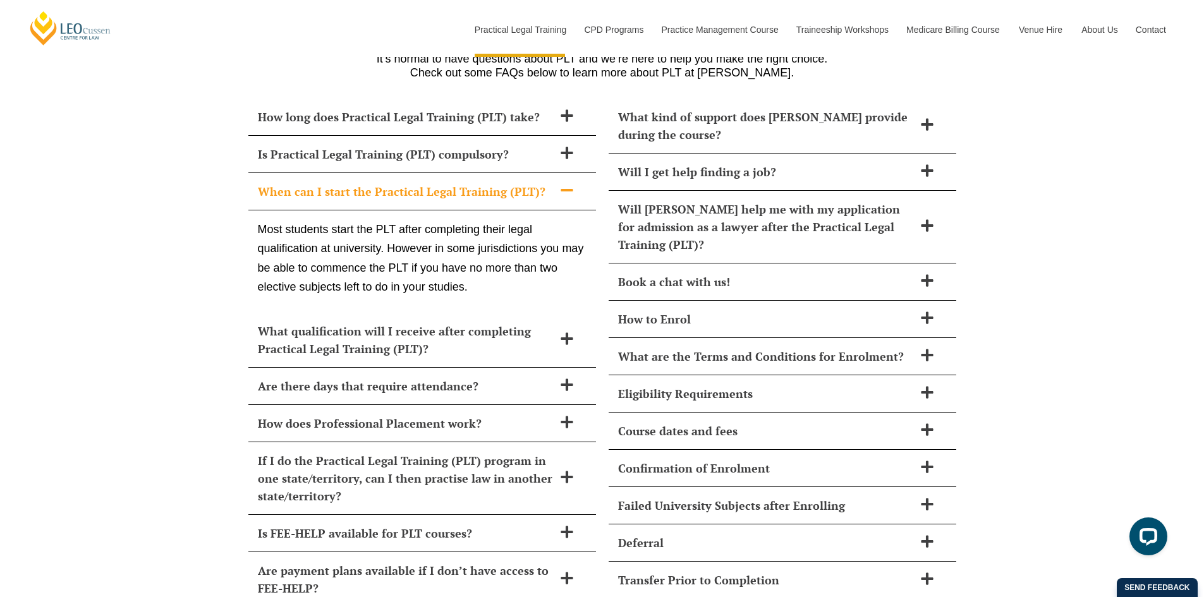
click at [523, 183] on h2 "When can I start the Practical Legal Training (PLT)?" at bounding box center [406, 192] width 296 height 18
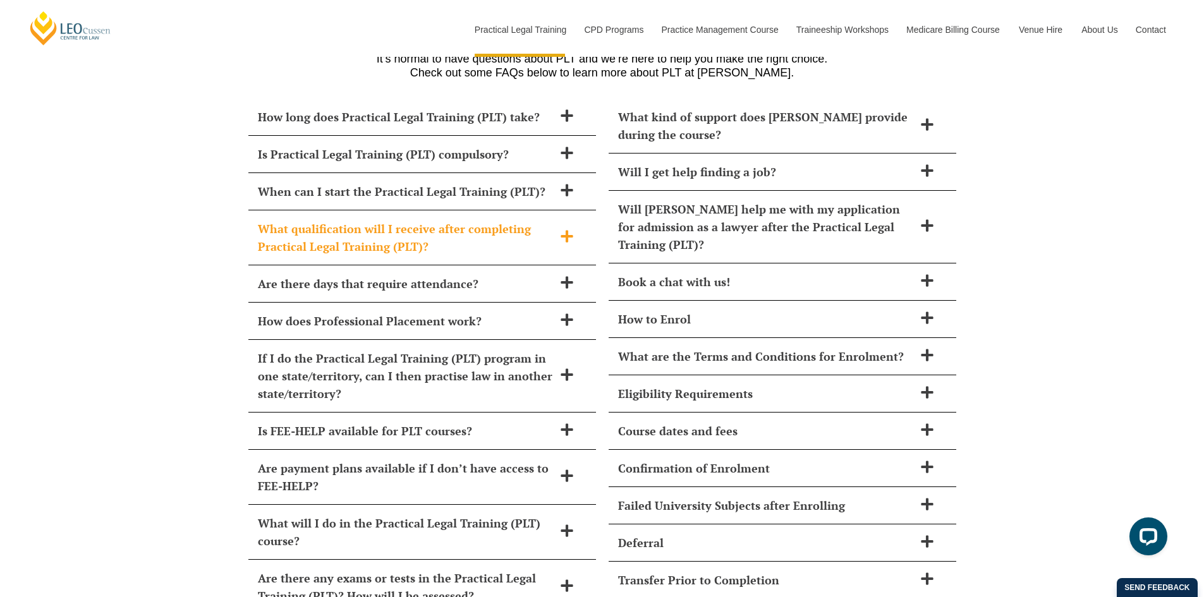
click at [442, 218] on div "What qualification will I receive after completing Practical Legal Training (PL…" at bounding box center [422, 237] width 348 height 55
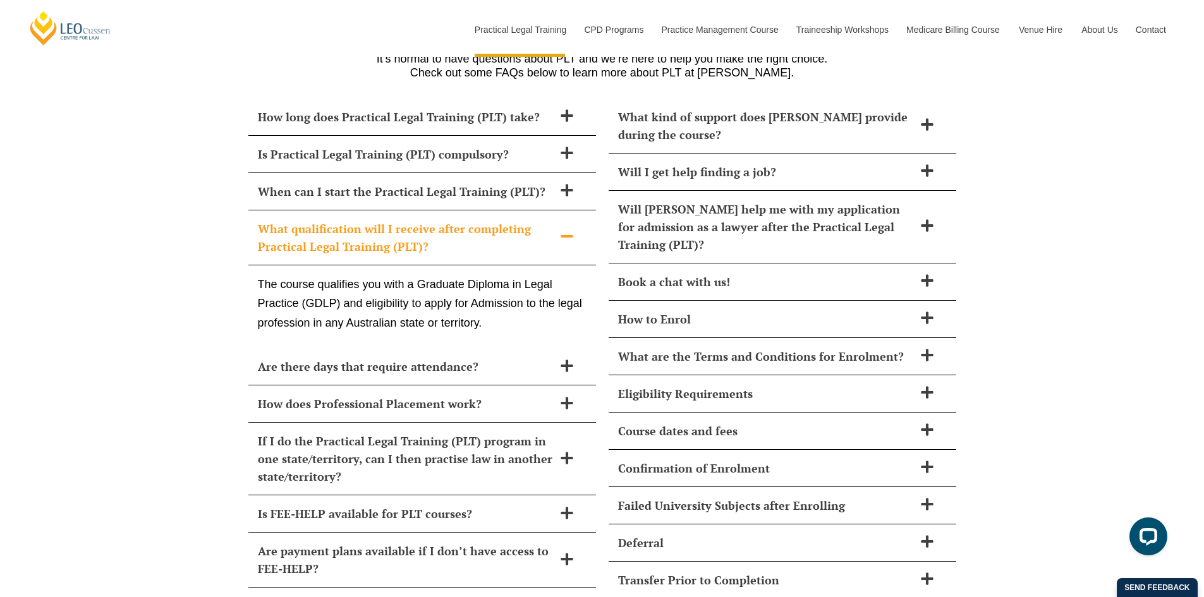
click at [442, 219] on div "What qualification will I receive after completing Practical Legal Training (PL…" at bounding box center [422, 237] width 348 height 55
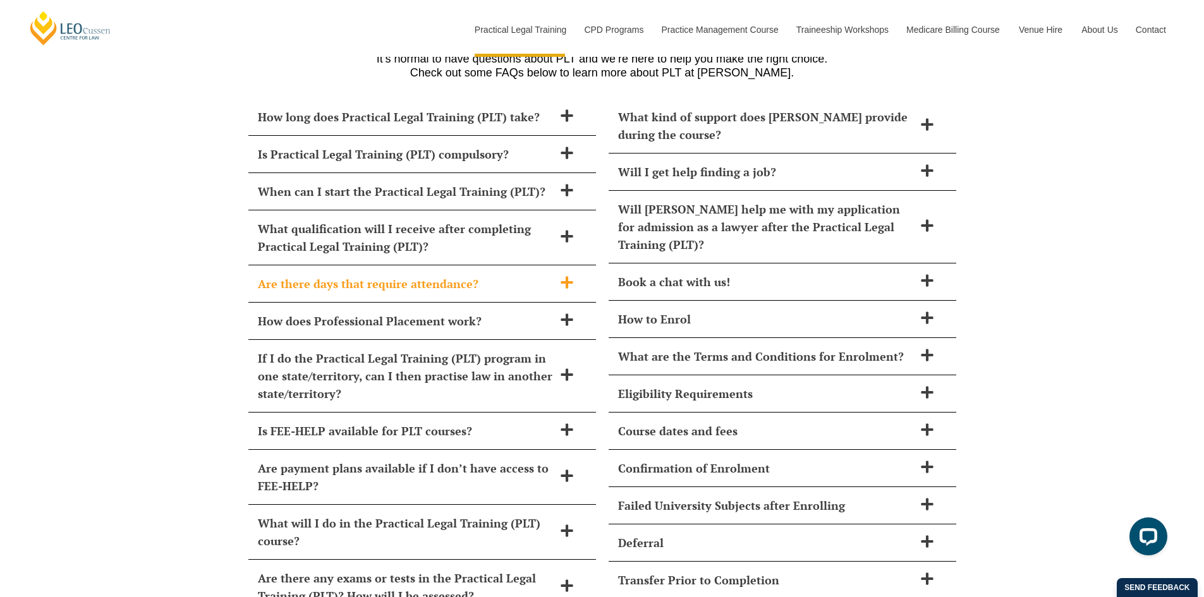
click at [442, 275] on h2 "Are there days that require attendance?" at bounding box center [406, 284] width 296 height 18
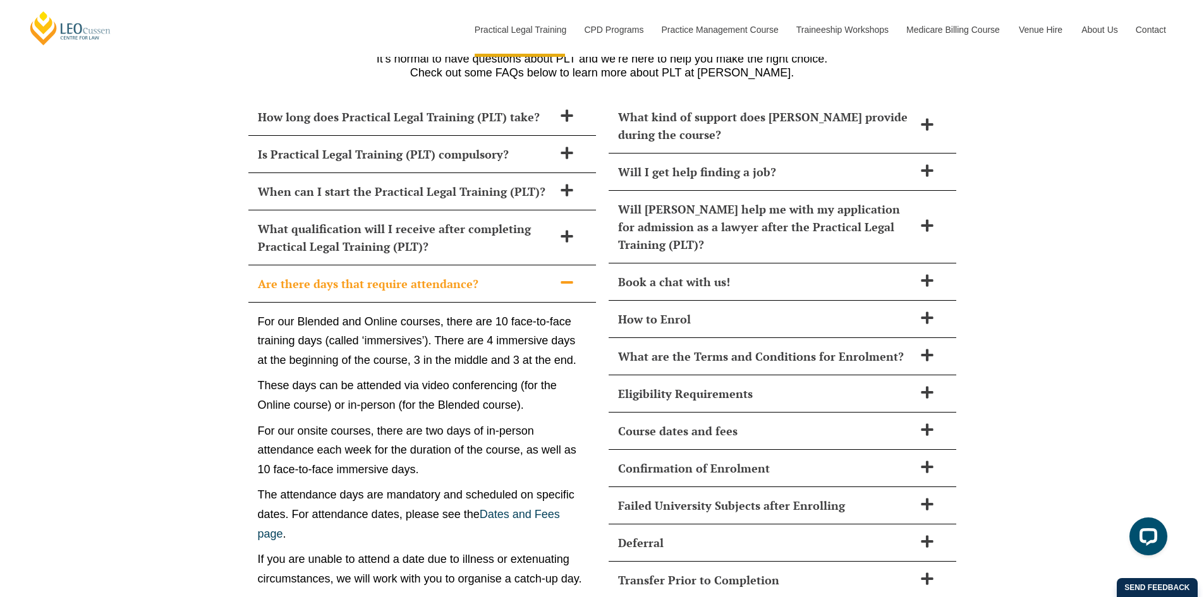
click at [442, 275] on h2 "Are there days that require attendance?" at bounding box center [406, 284] width 296 height 18
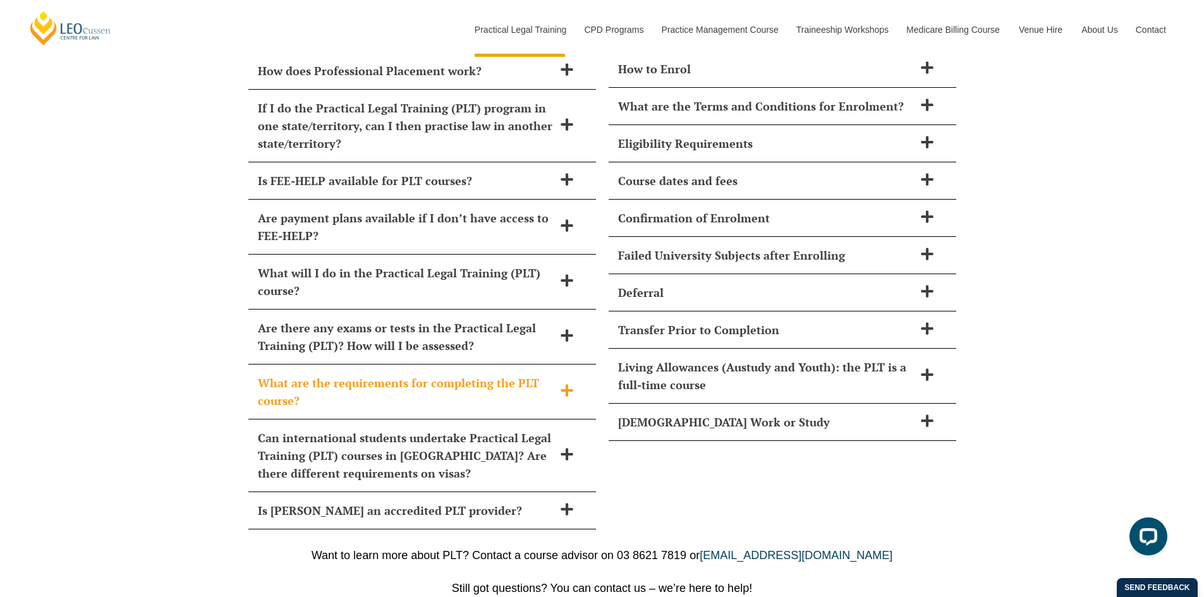
scroll to position [5435, 0]
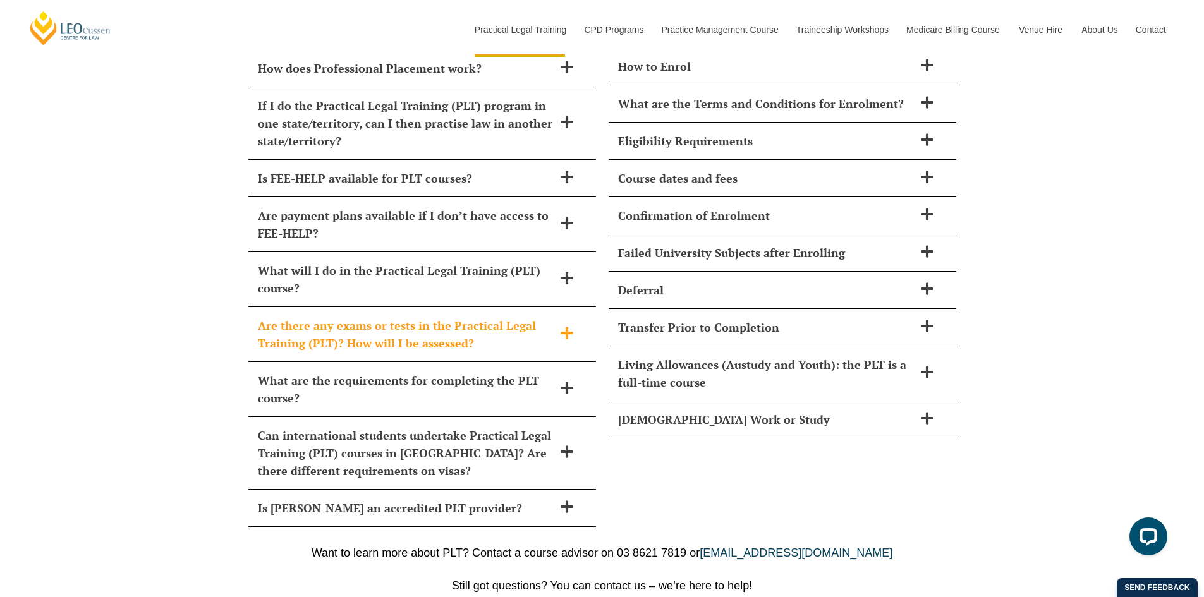
click at [474, 307] on div "Are there any exams or tests in the Practical Legal Training (PLT)? How will I …" at bounding box center [422, 334] width 348 height 55
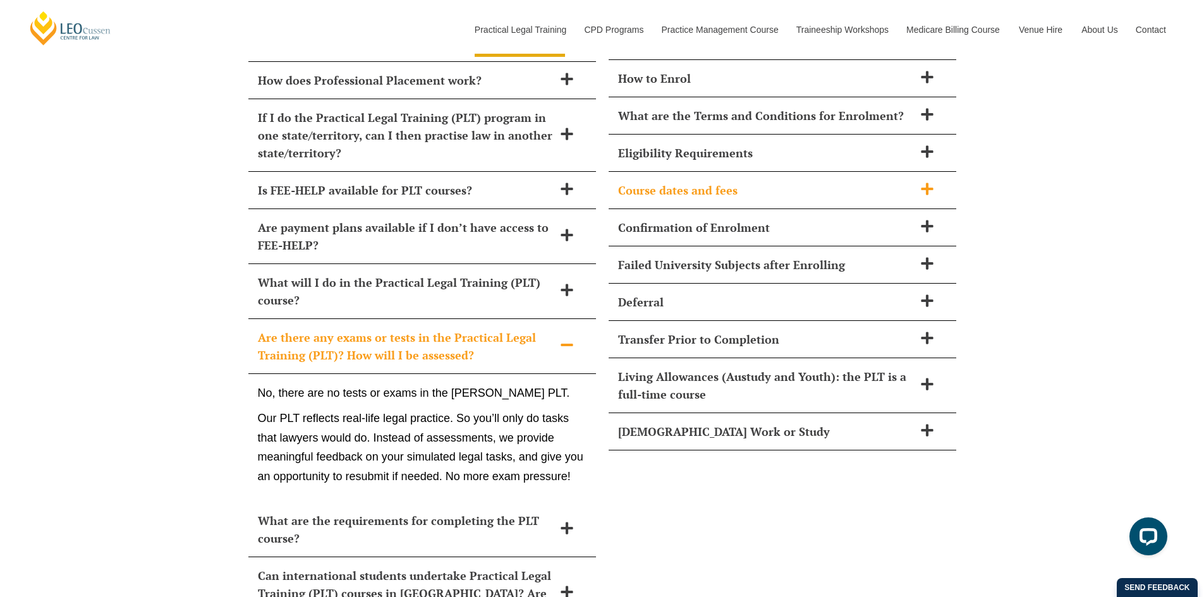
scroll to position [5308, 0]
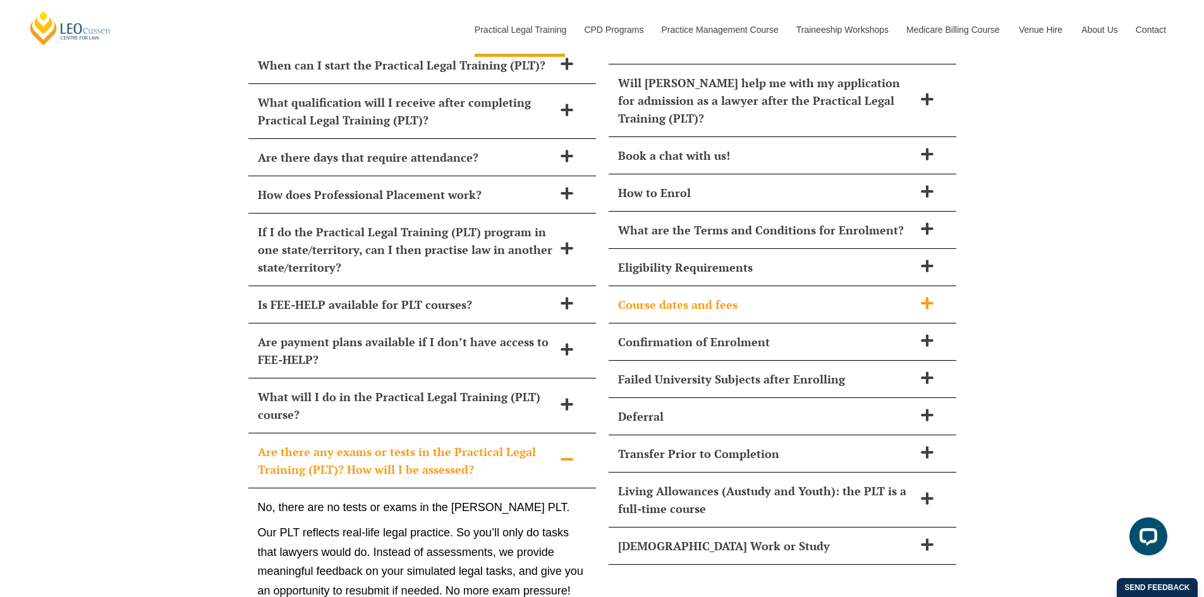
click at [671, 296] on h2 "Course dates and fees" at bounding box center [766, 305] width 296 height 18
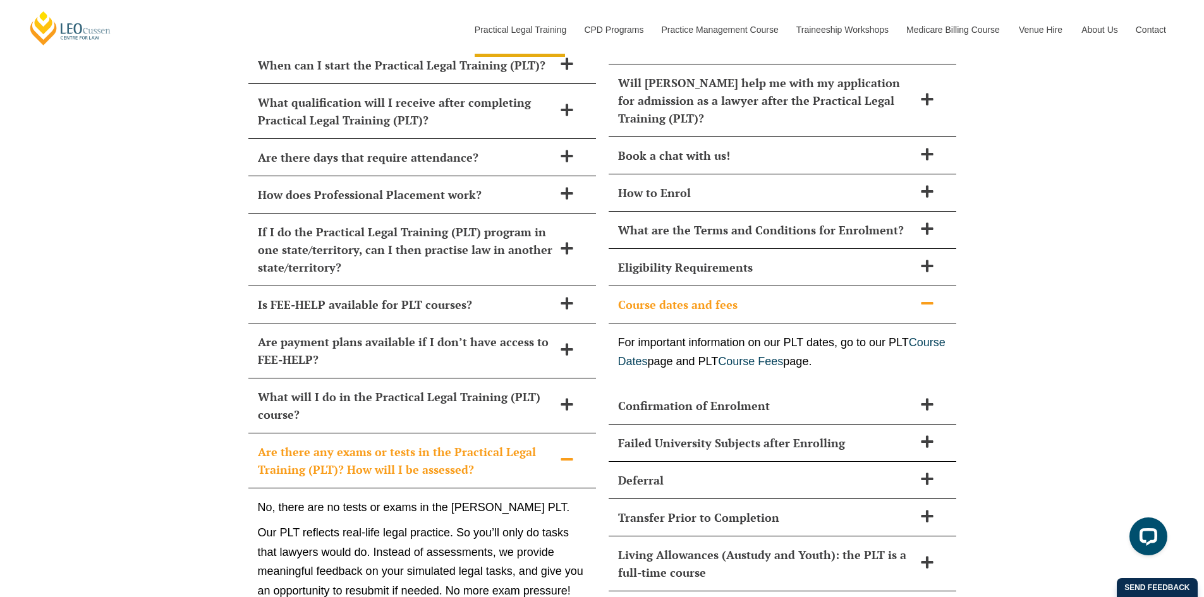
click at [671, 296] on h2 "Course dates and fees" at bounding box center [766, 305] width 296 height 18
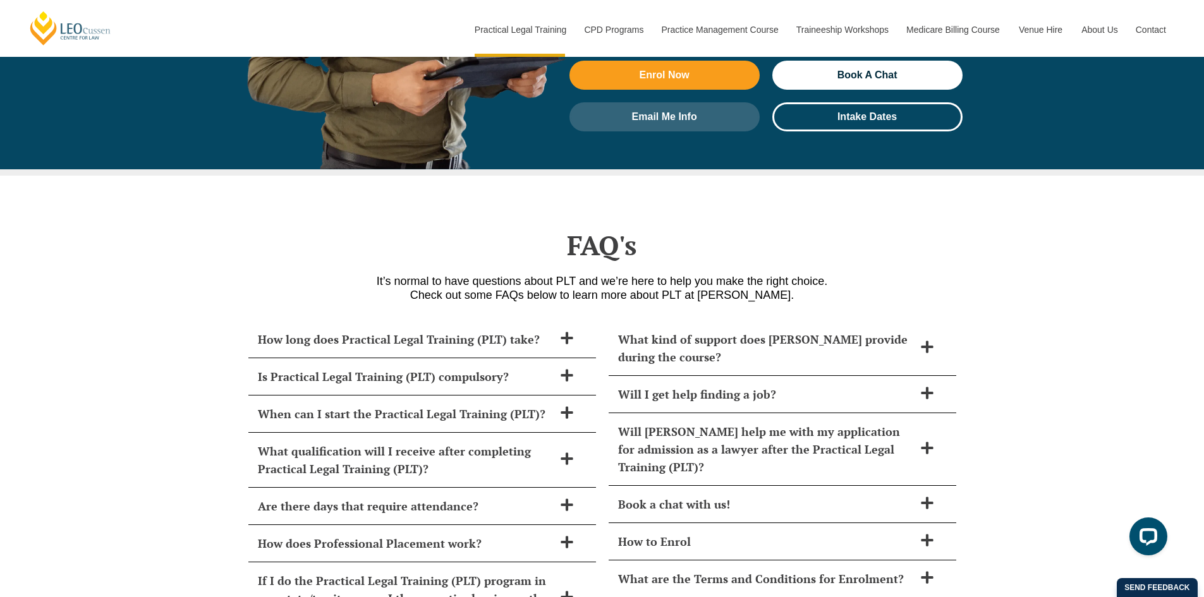
scroll to position [4866, 0]
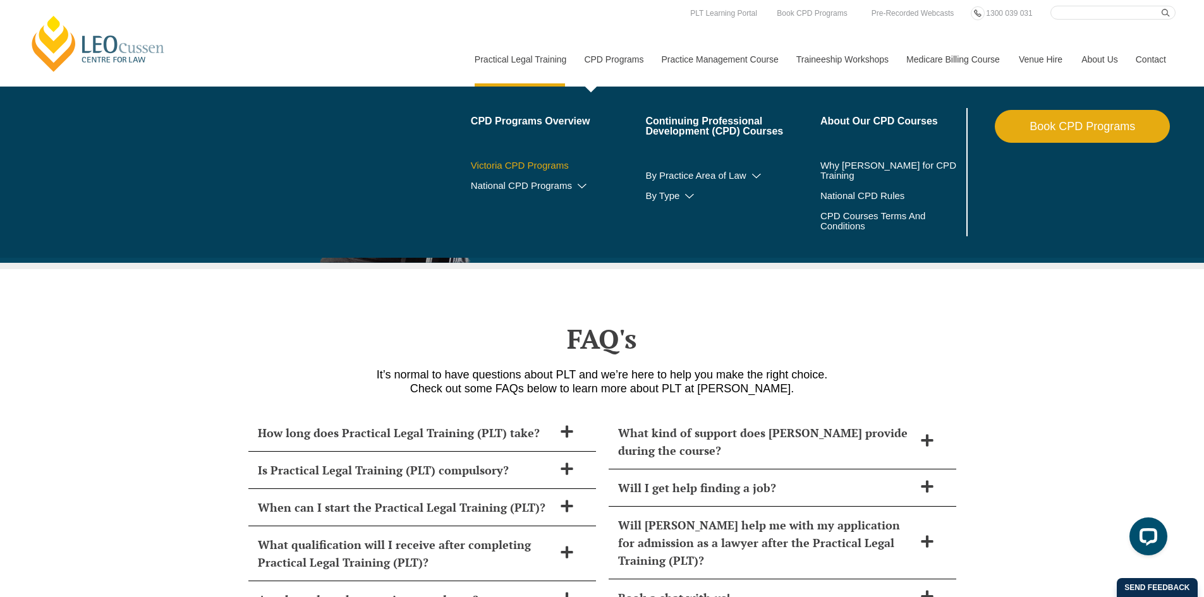
click at [562, 166] on link "Victoria CPD Programs" at bounding box center [558, 166] width 175 height 10
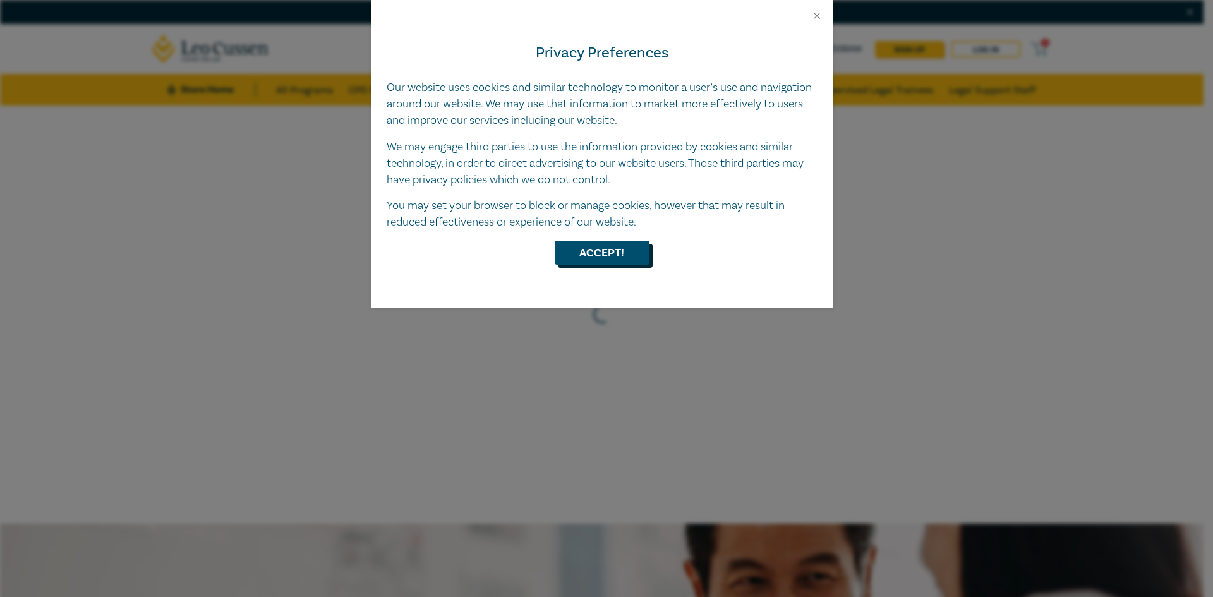
click at [605, 241] on button "Accept!" at bounding box center [602, 253] width 95 height 24
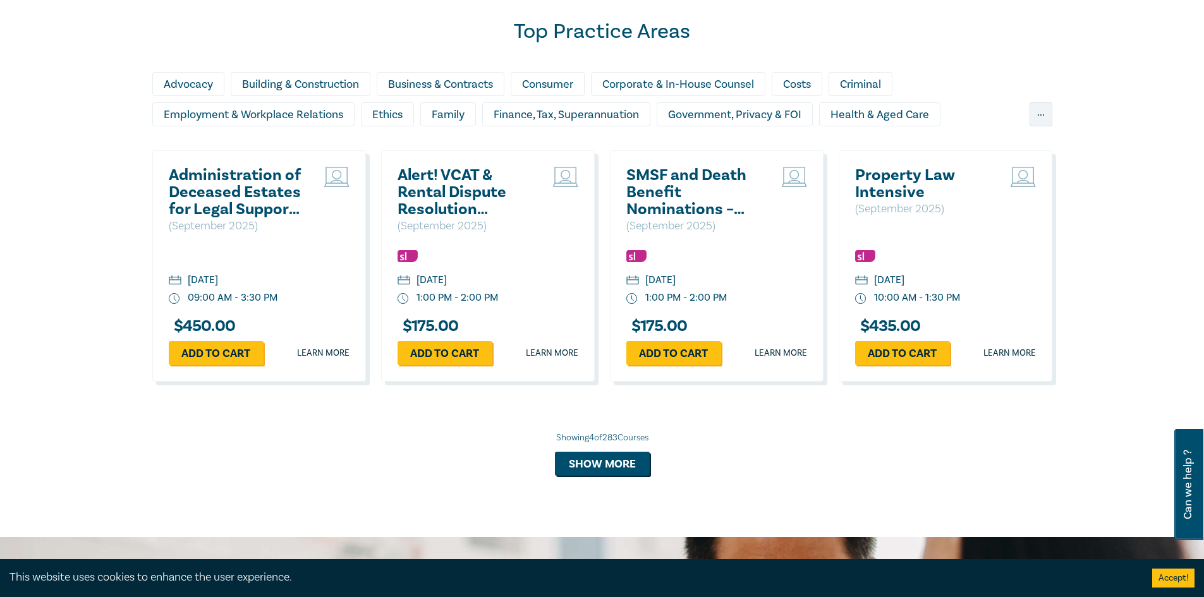
scroll to position [1137, 0]
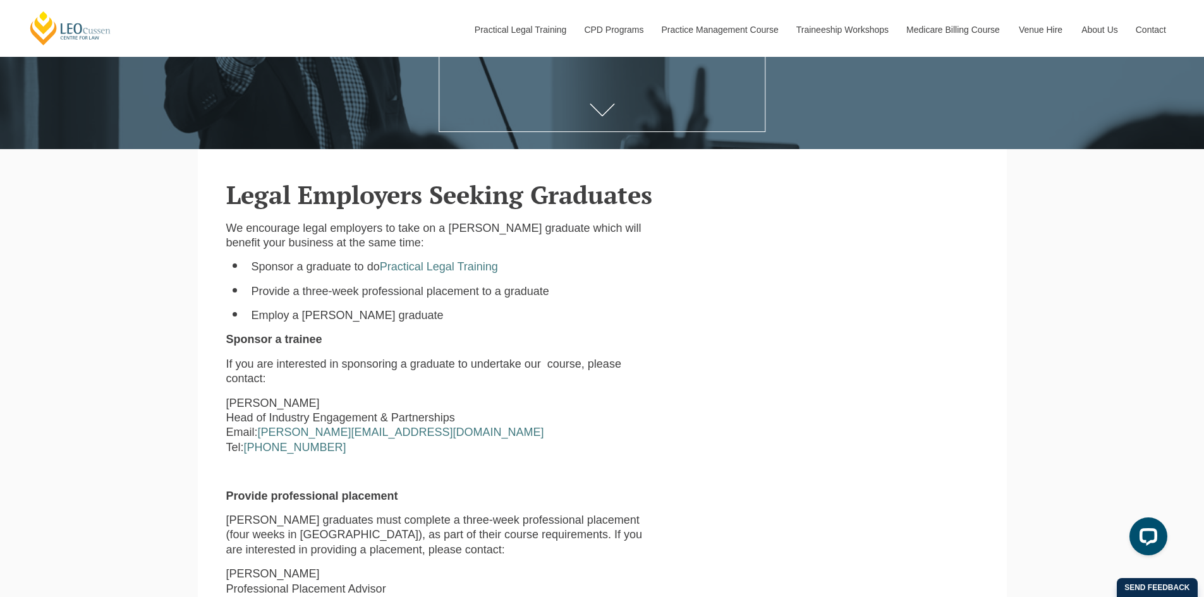
scroll to position [290, 0]
